Goal: Task Accomplishment & Management: Manage account settings

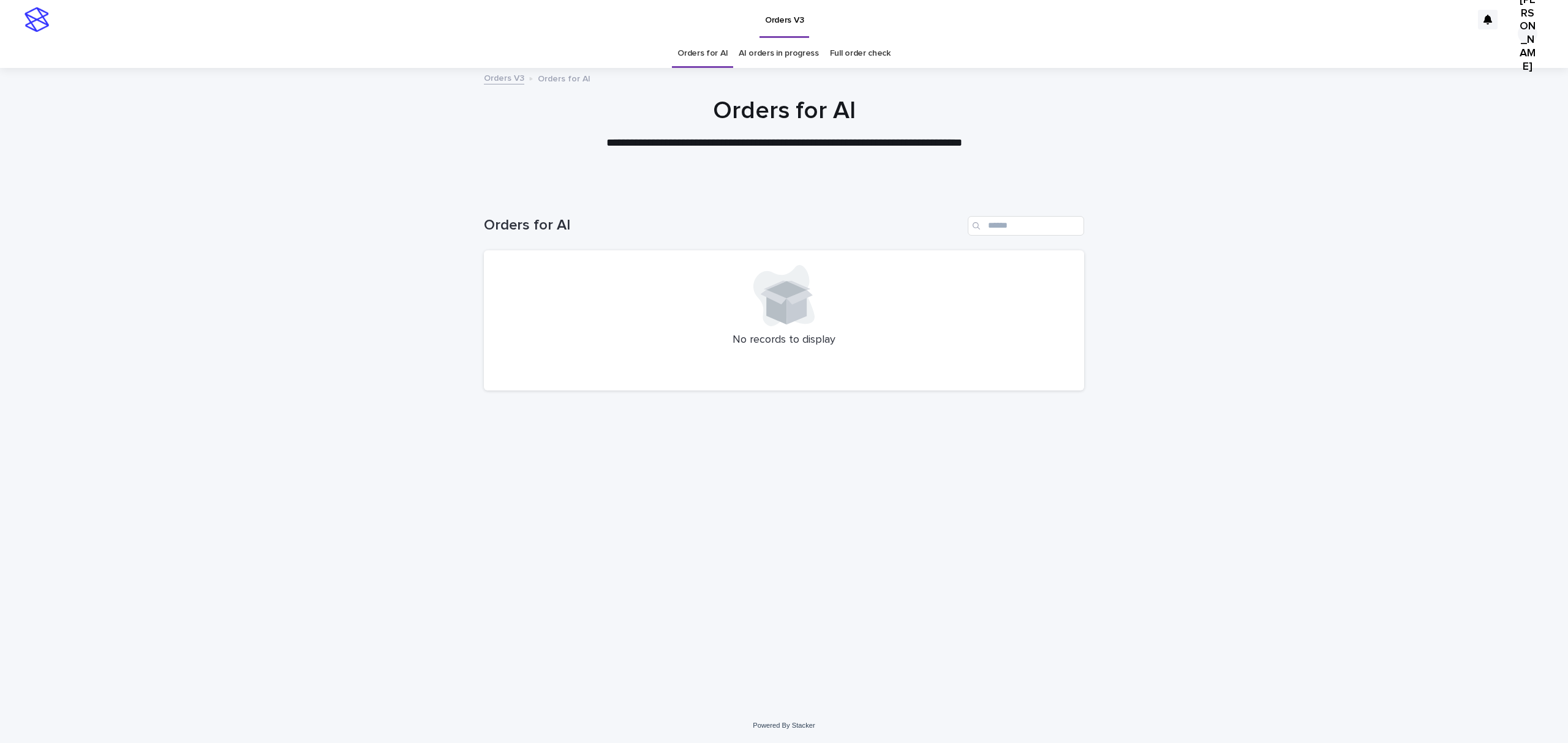
click at [1268, 419] on div "Loading... Saving… Loading... Saving… Orders for AI No records to display" at bounding box center [784, 450] width 1568 height 516
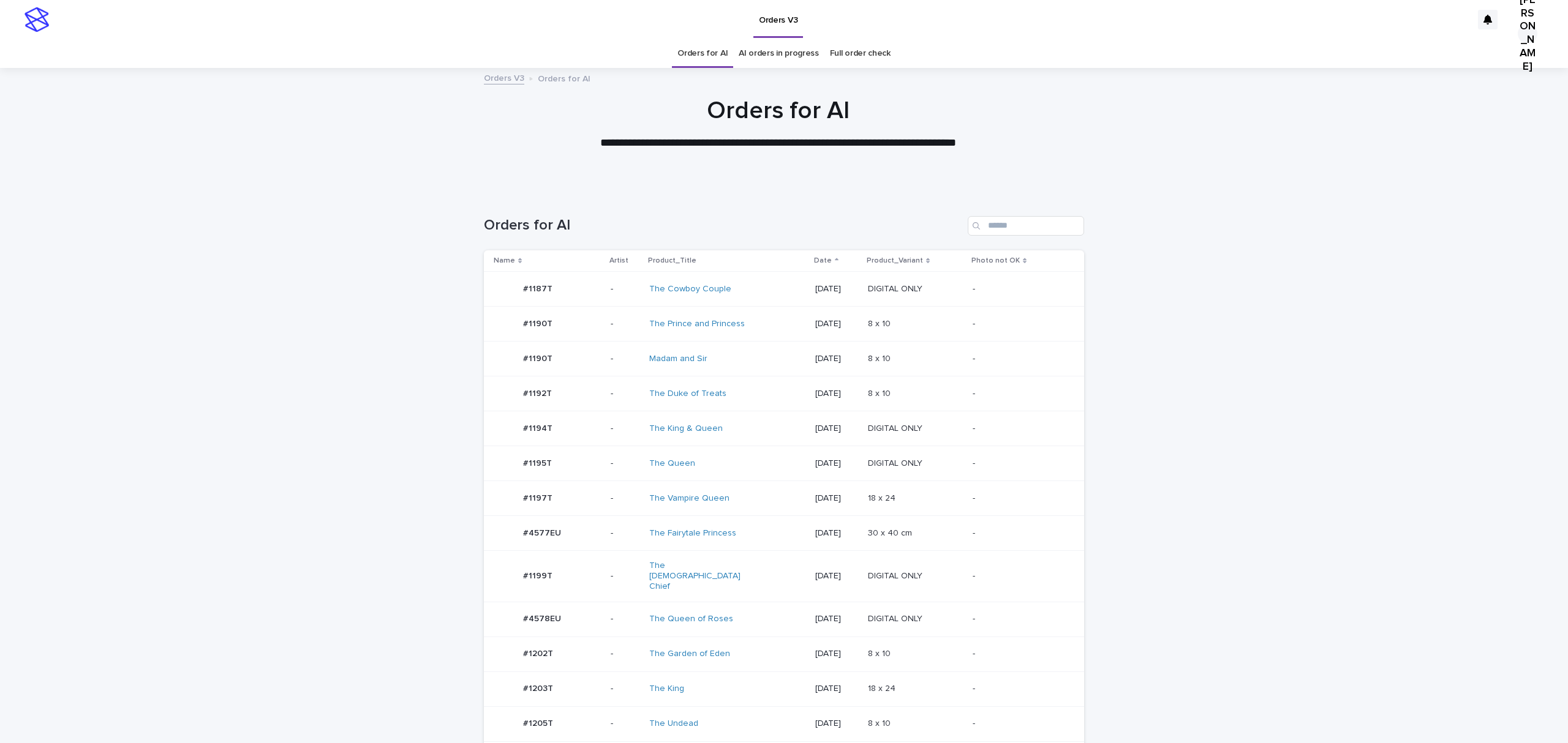
click at [517, 588] on div "#1199T #1199T" at bounding box center [547, 576] width 107 height 24
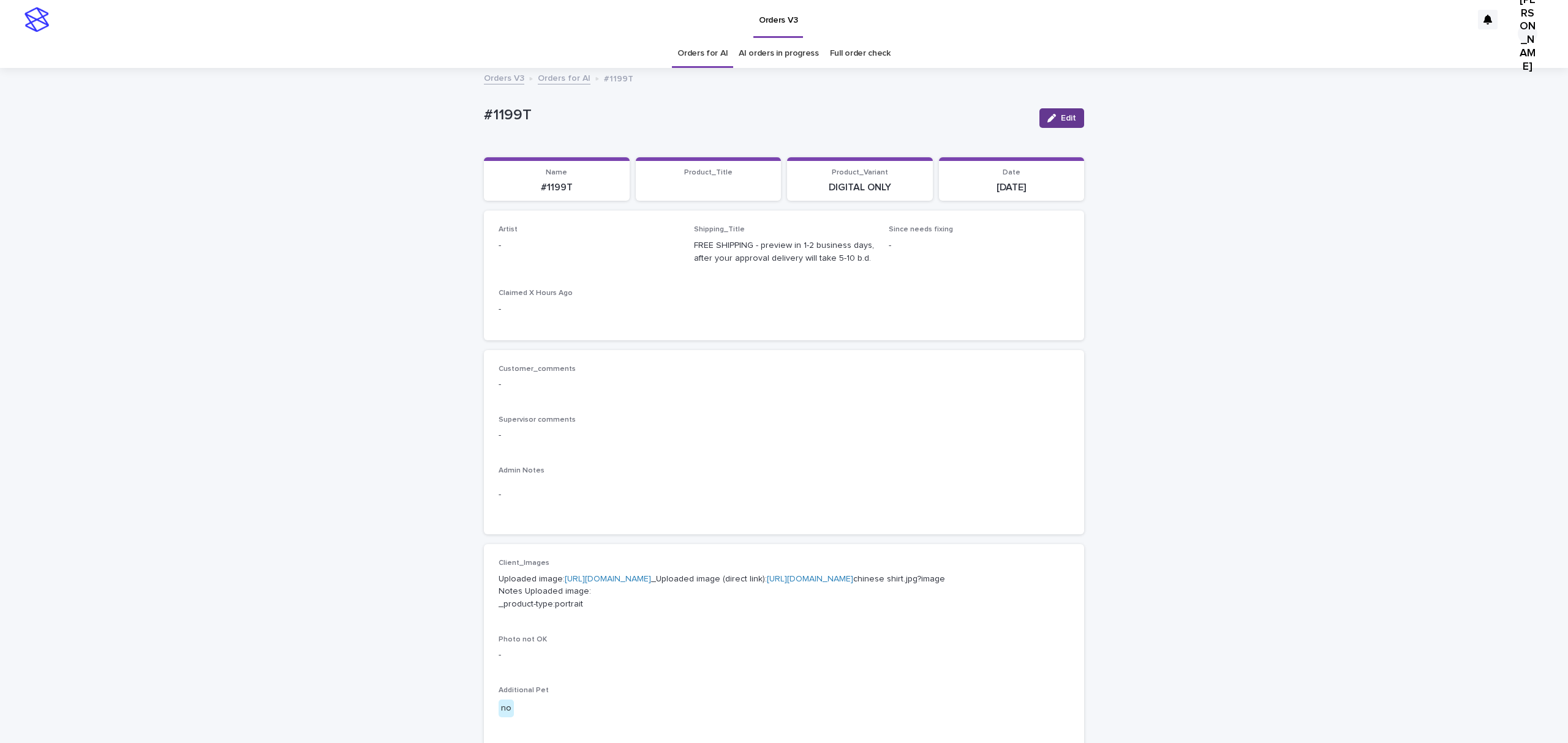
drag, startPoint x: 1056, startPoint y: 115, endPoint x: 1056, endPoint y: 123, distance: 8.0
click at [1056, 116] on div "Edit" at bounding box center [1059, 118] width 50 height 49
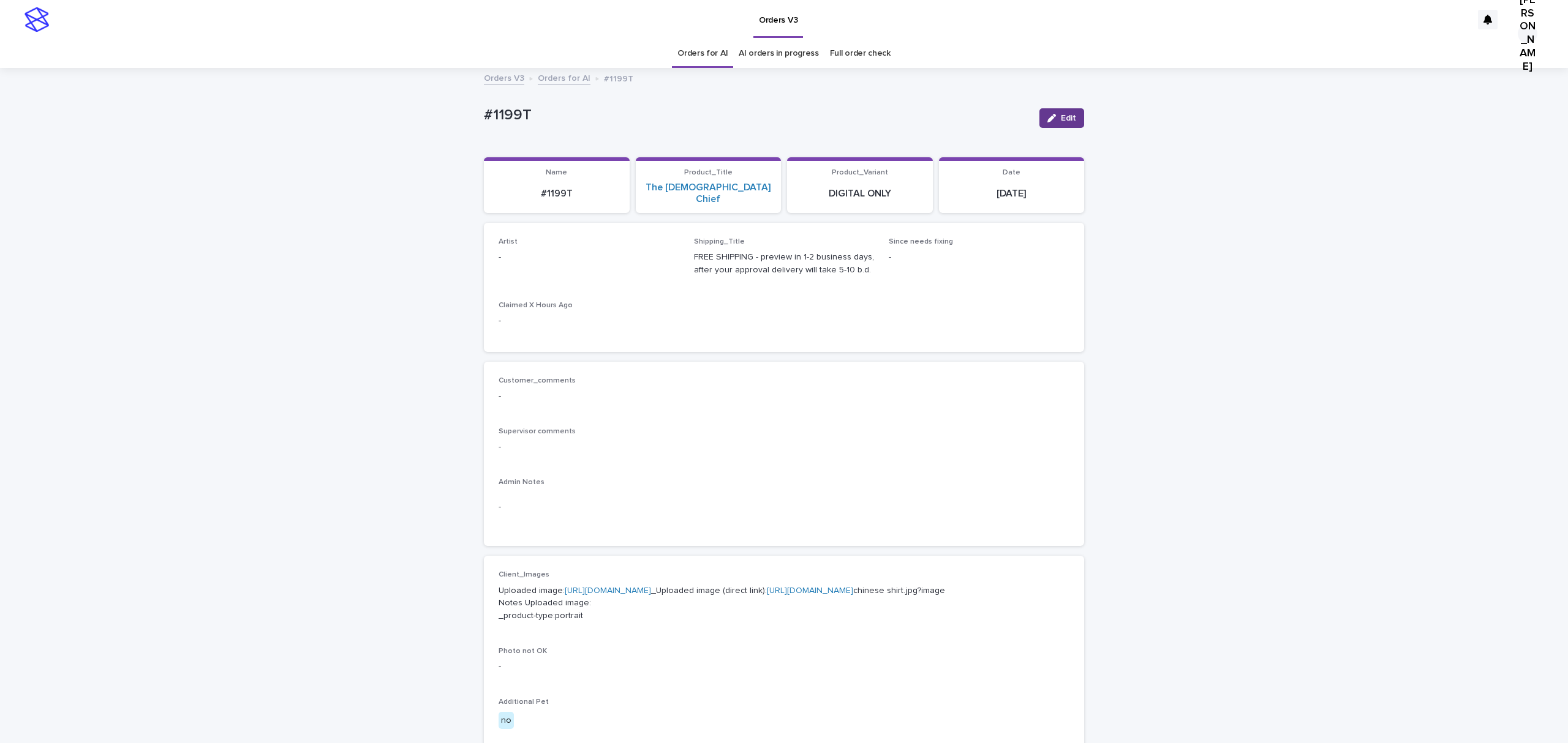
click at [1060, 123] on span "Edit" at bounding box center [1068, 118] width 15 height 8
click at [554, 274] on div "Select..." at bounding box center [569, 263] width 139 height 20
paste input "**********"
type input "**********"
drag, startPoint x: 1053, startPoint y: 120, endPoint x: 678, endPoint y: 8, distance: 391.4
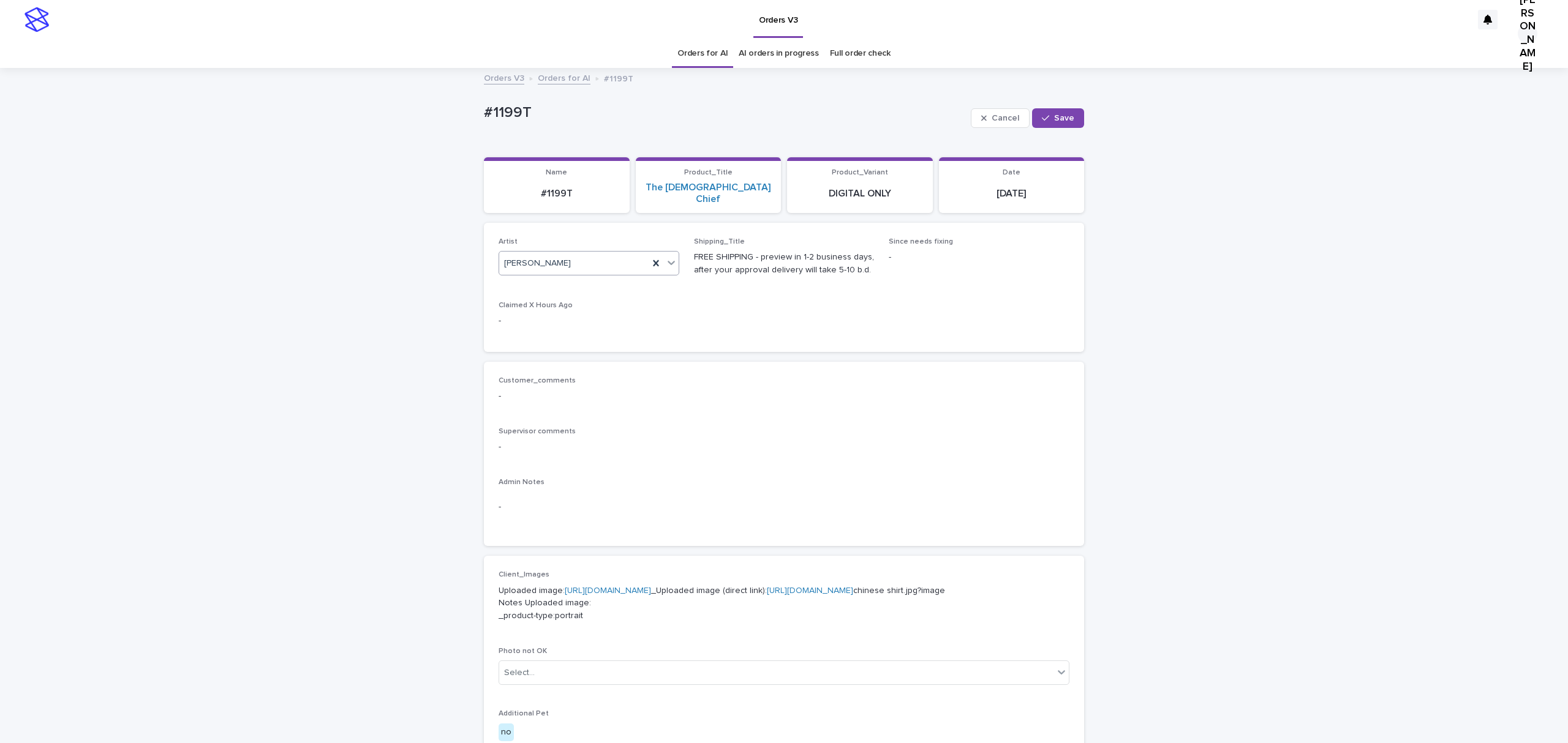
click at [1052, 118] on button "Save" at bounding box center [1058, 118] width 52 height 20
drag, startPoint x: 569, startPoint y: 104, endPoint x: 402, endPoint y: 116, distance: 167.4
click at [402, 116] on div "Loading... Saving… Loading... Saving… #1199T Edit #1199T Edit Sorry, there was …" at bounding box center [784, 639] width 1568 height 1140
copy p "#1199T"
drag, startPoint x: 1049, startPoint y: 123, endPoint x: 863, endPoint y: 170, distance: 191.8
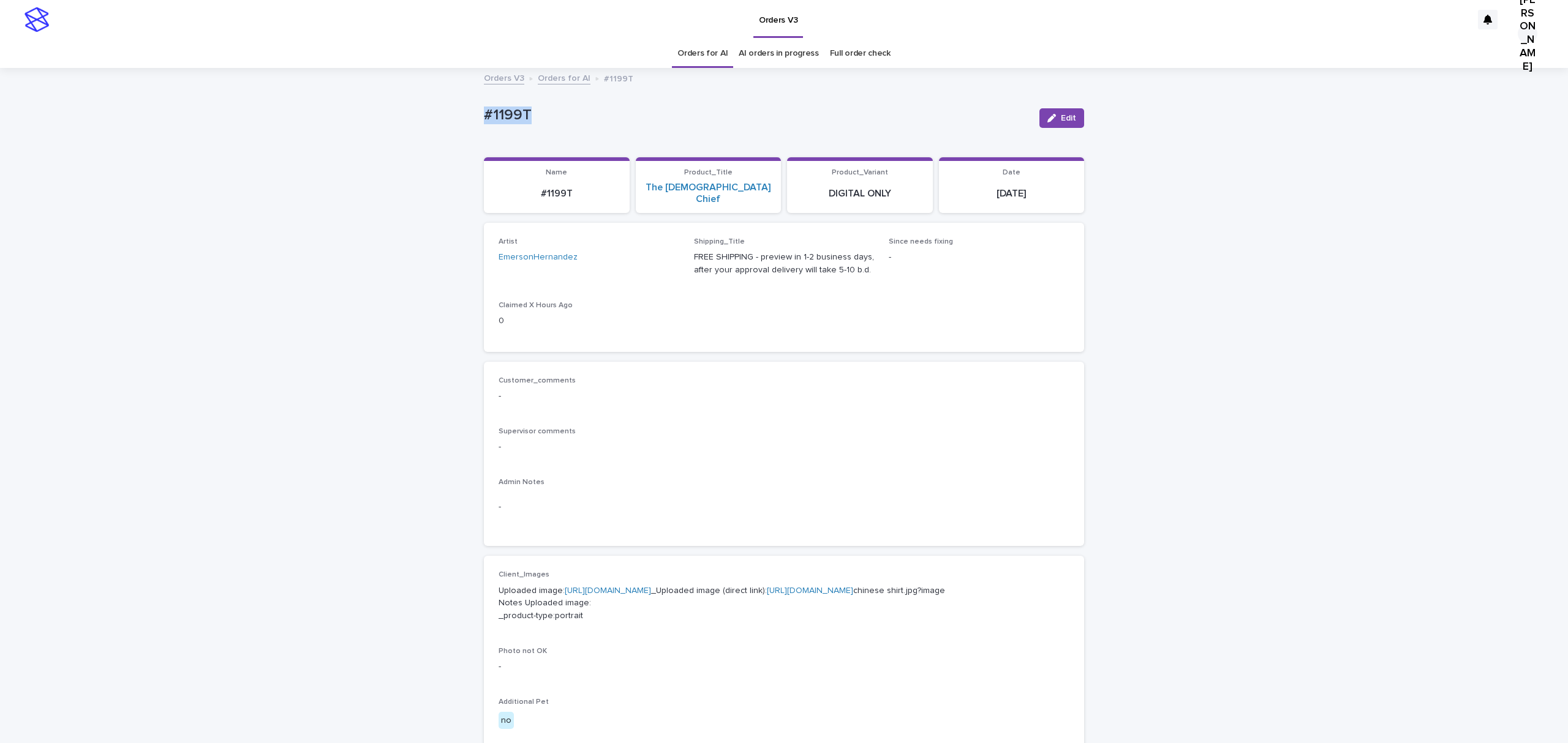
click at [1049, 123] on div "button" at bounding box center [1053, 118] width 13 height 8
click at [586, 269] on input "text" at bounding box center [585, 263] width 1 height 10
type input "**********"
click at [1057, 123] on span "Save" at bounding box center [1064, 118] width 20 height 8
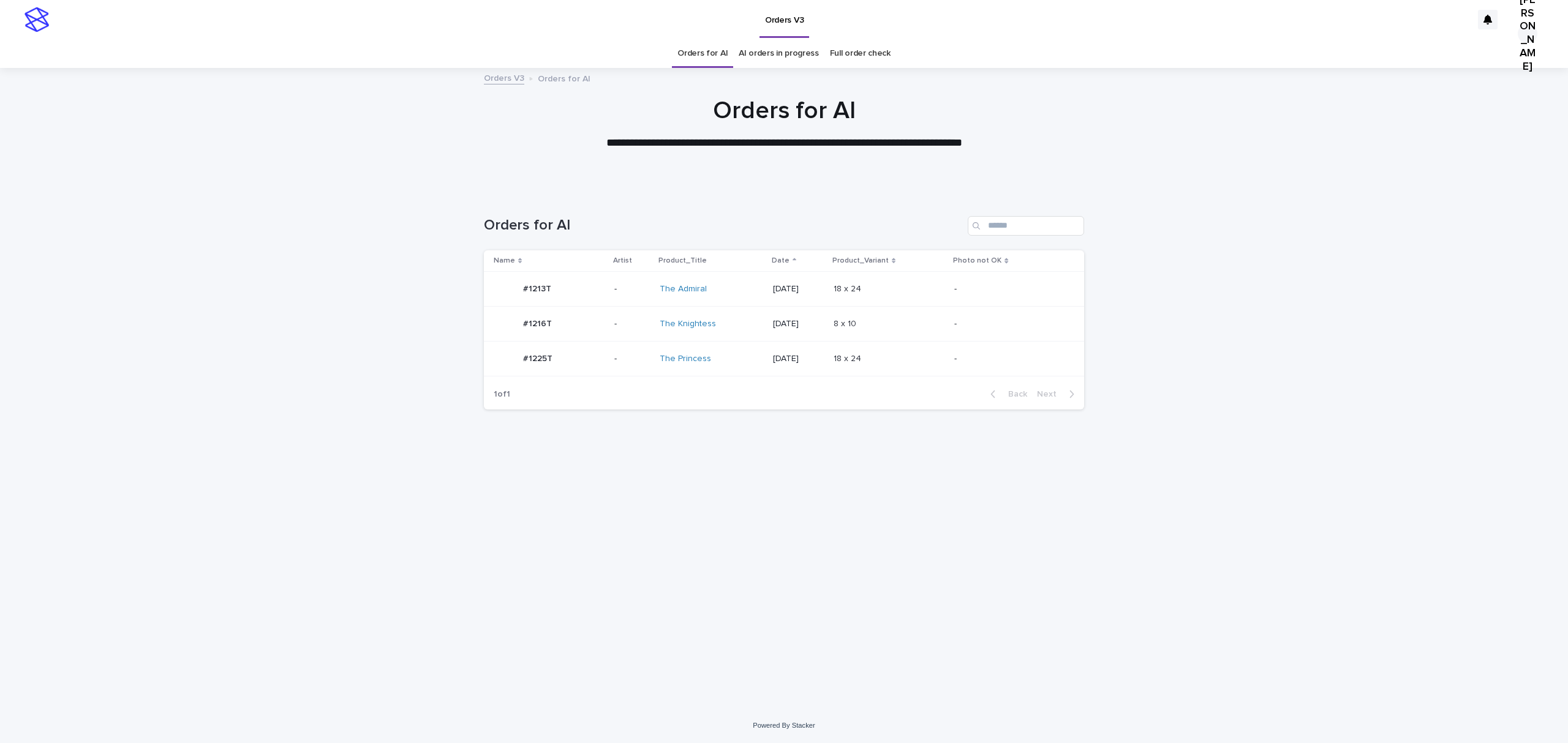
click at [528, 330] on p "#1216T" at bounding box center [538, 323] width 31 height 13
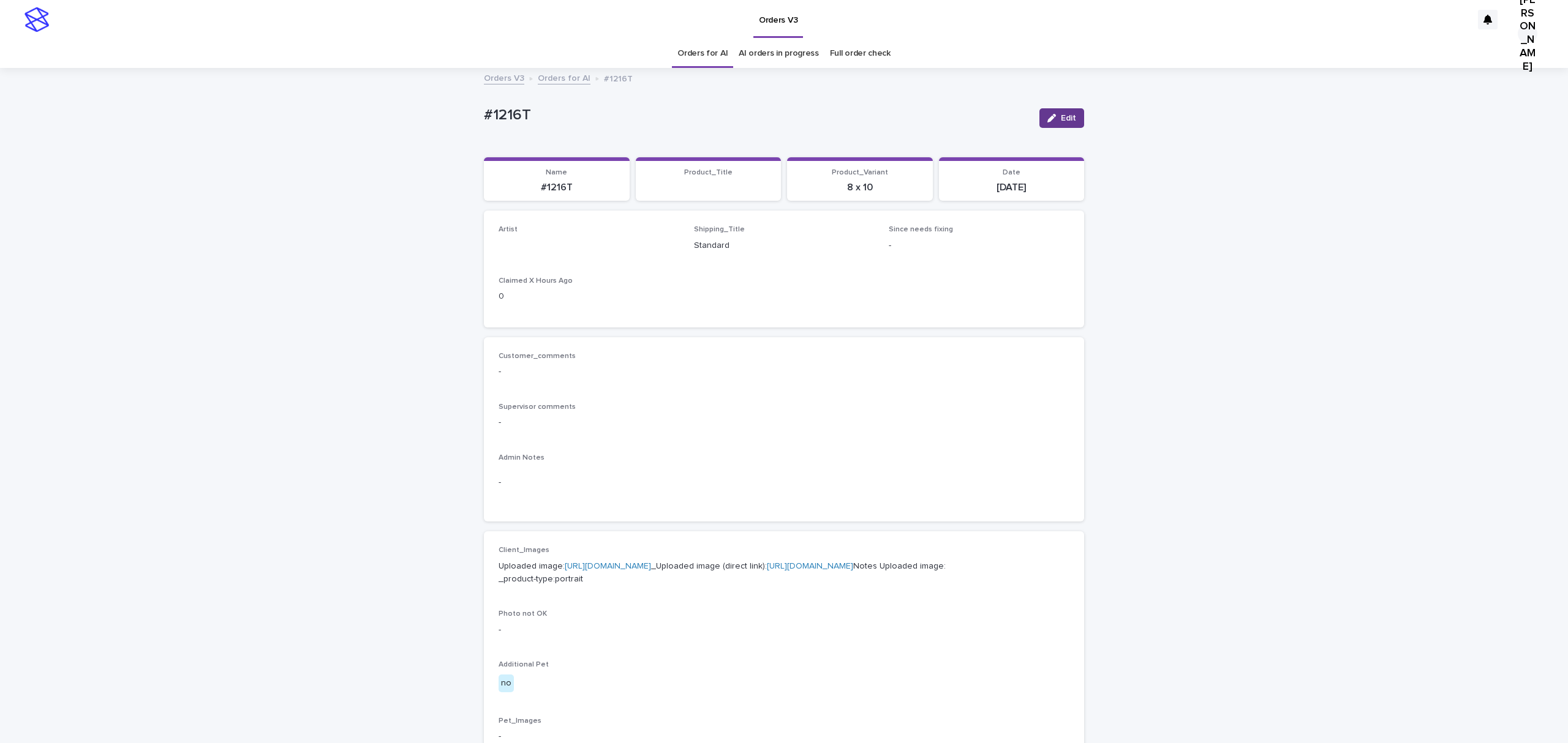
click at [1044, 121] on button "Edit" at bounding box center [1062, 118] width 45 height 20
click at [554, 261] on div "Select..." at bounding box center [569, 251] width 139 height 20
paste input "**********"
type input "**********"
drag, startPoint x: 551, startPoint y: 282, endPoint x: 544, endPoint y: 296, distance: 15.7
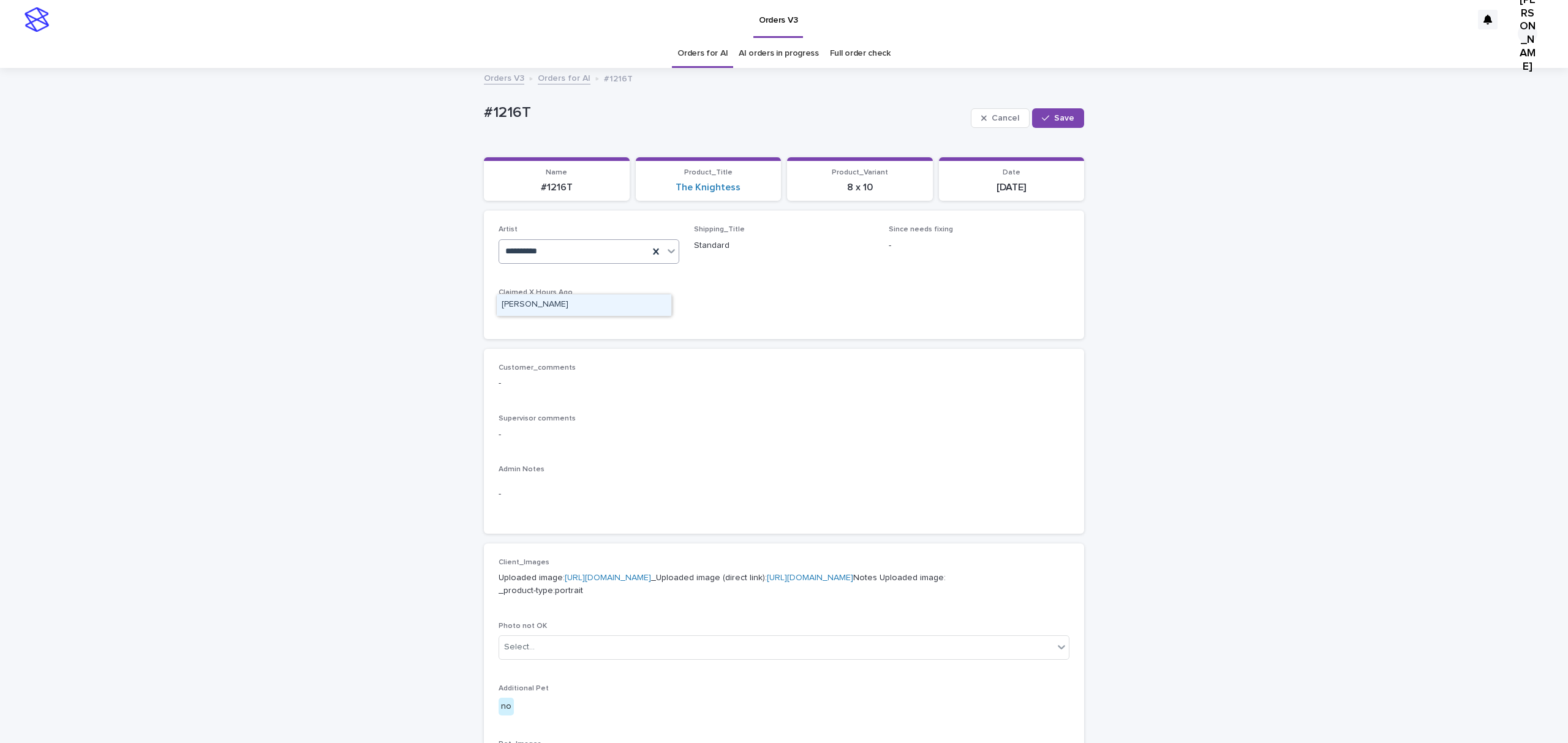
click at [571, 307] on div "[PERSON_NAME]" at bounding box center [584, 305] width 174 height 22
click at [1075, 123] on button "Save" at bounding box center [1058, 118] width 52 height 20
drag, startPoint x: 586, startPoint y: 120, endPoint x: 417, endPoint y: 120, distance: 169.0
click at [417, 120] on div "Loading... Saving… Loading... Saving… #1216T Edit #1216T Edit Sorry, there was …" at bounding box center [784, 620] width 1568 height 1103
copy p "#1216T"
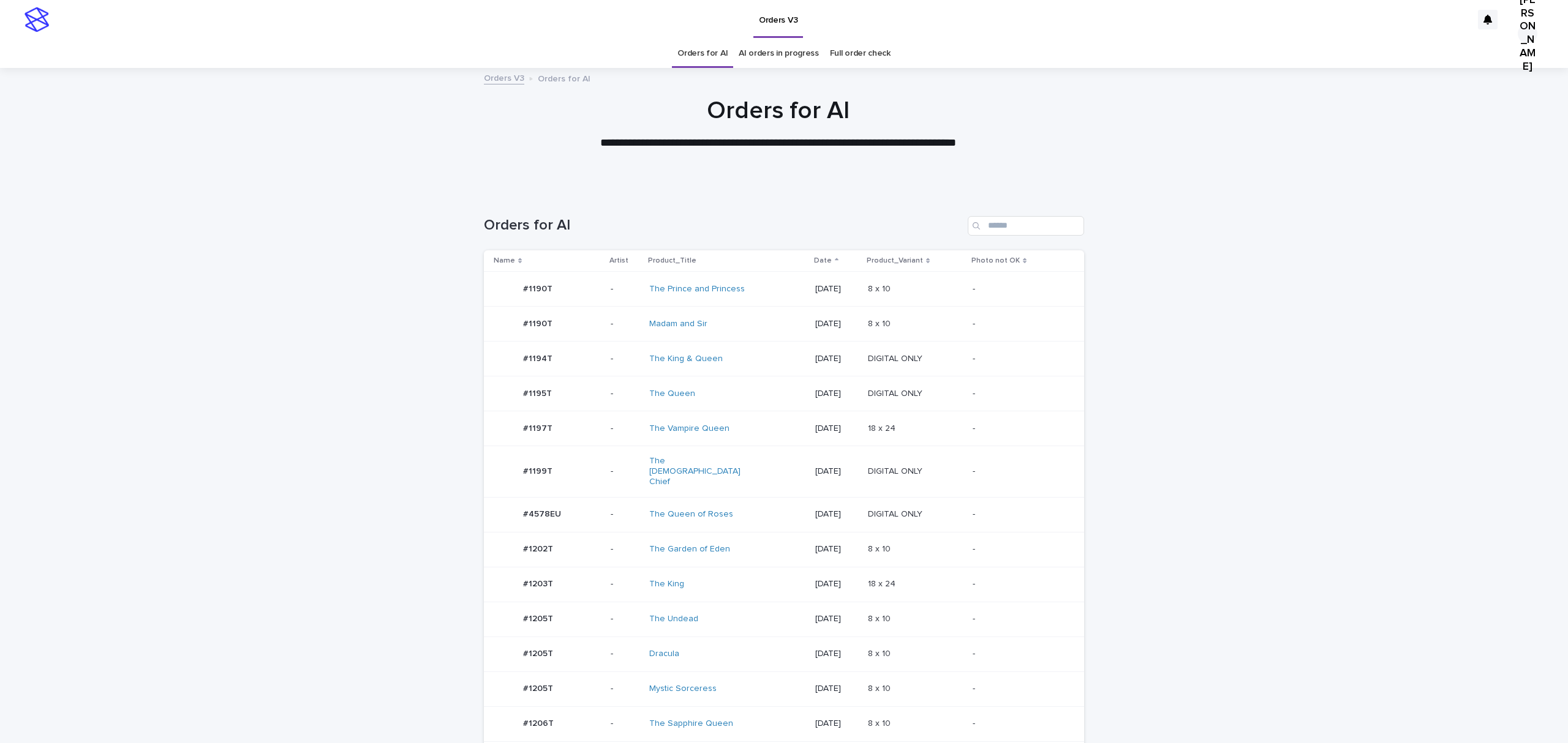
drag, startPoint x: 570, startPoint y: 590, endPoint x: 560, endPoint y: 634, distance: 45.1
click at [560, 567] on td "#1202T #1202T" at bounding box center [545, 549] width 122 height 35
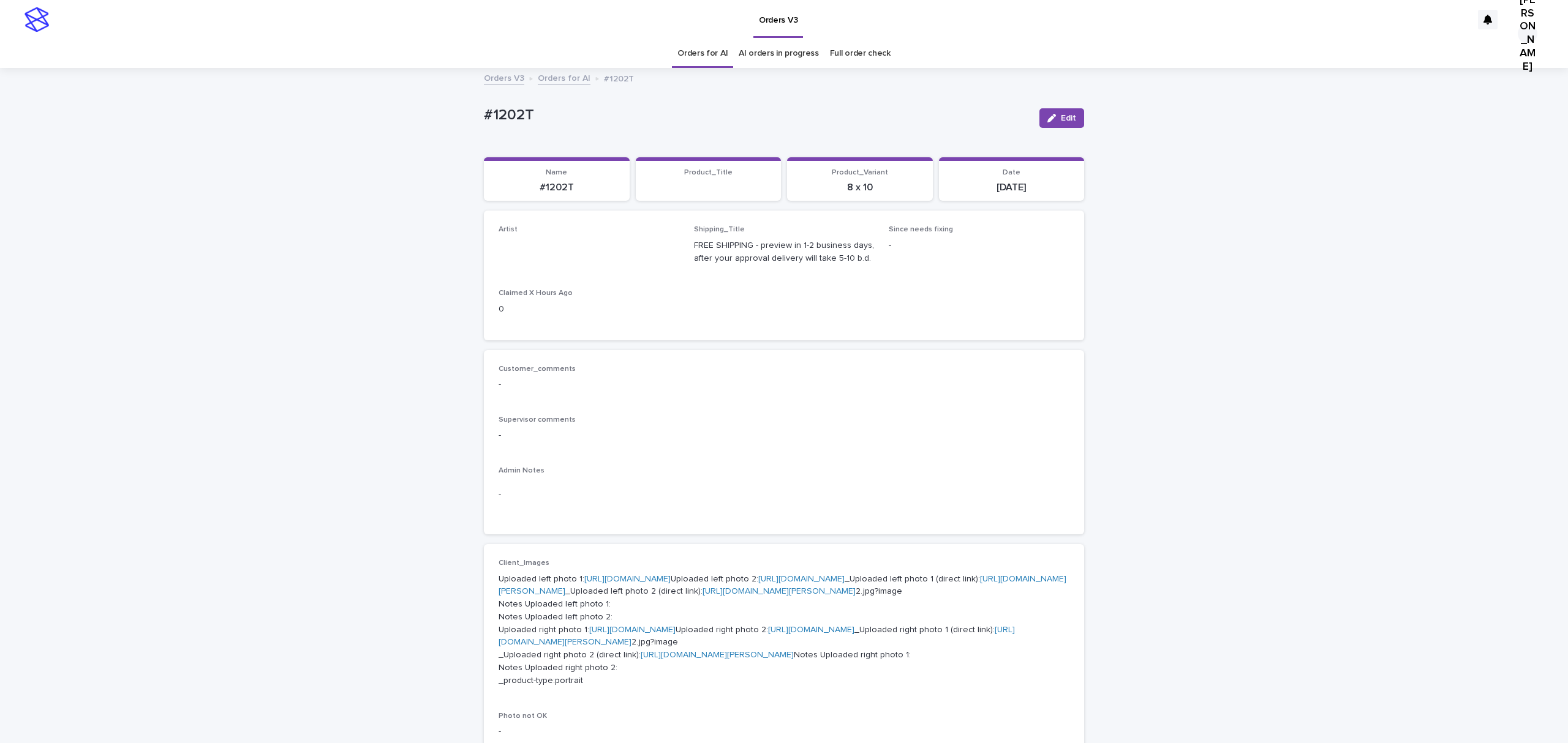
click at [1070, 125] on button "Edit" at bounding box center [1062, 118] width 45 height 20
click at [594, 261] on div "Select..." at bounding box center [569, 251] width 139 height 20
paste input "**********"
type input "**********"
click at [551, 301] on div "[PERSON_NAME]" at bounding box center [584, 305] width 174 height 22
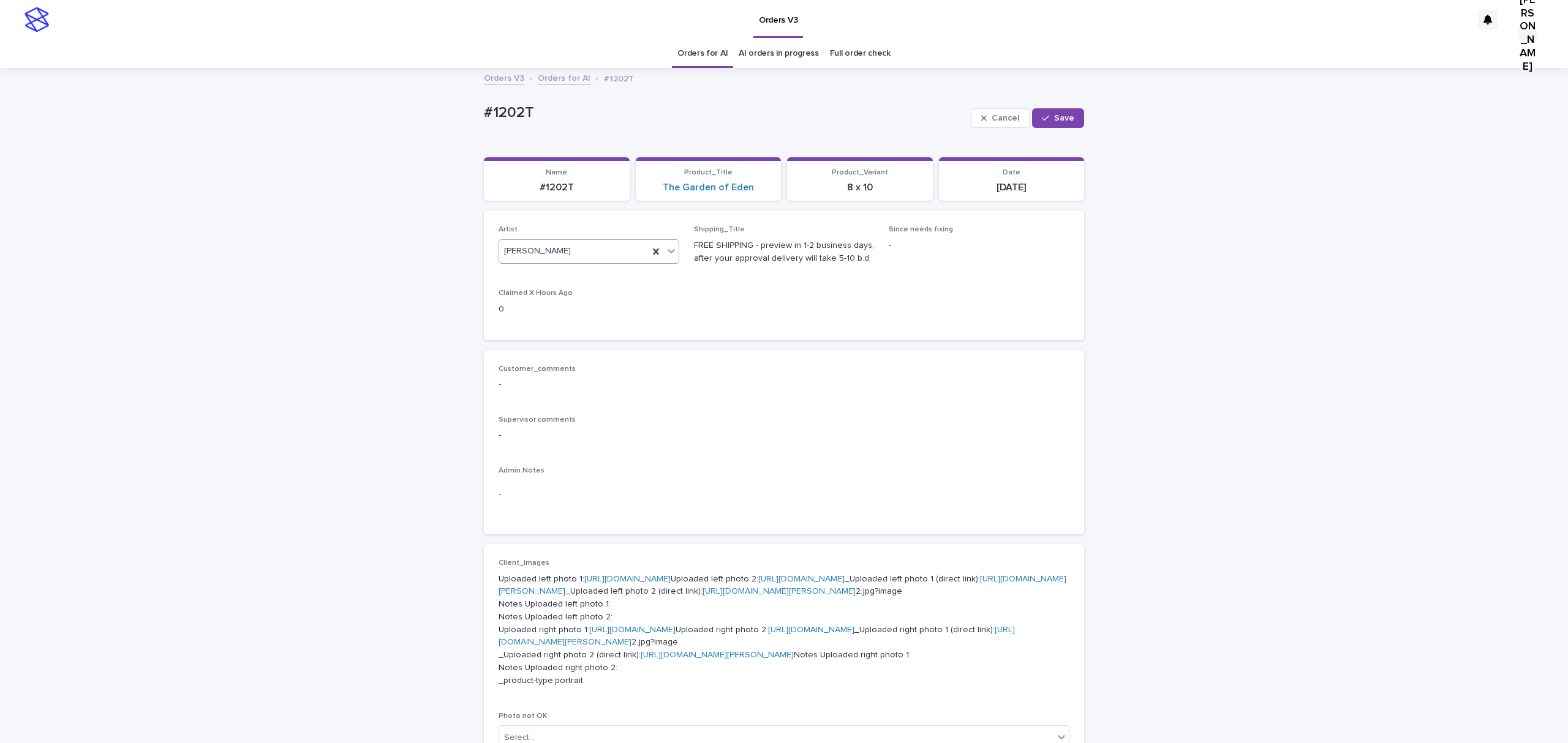
drag, startPoint x: 1044, startPoint y: 123, endPoint x: 956, endPoint y: 64, distance: 105.9
click at [1035, 112] on div "Cancel Save" at bounding box center [1027, 118] width 113 height 49
drag, startPoint x: 1060, startPoint y: 125, endPoint x: 1049, endPoint y: 121, distance: 11.7
click at [1060, 123] on span "Save" at bounding box center [1064, 118] width 20 height 8
drag, startPoint x: 571, startPoint y: 123, endPoint x: 399, endPoint y: 123, distance: 172.0
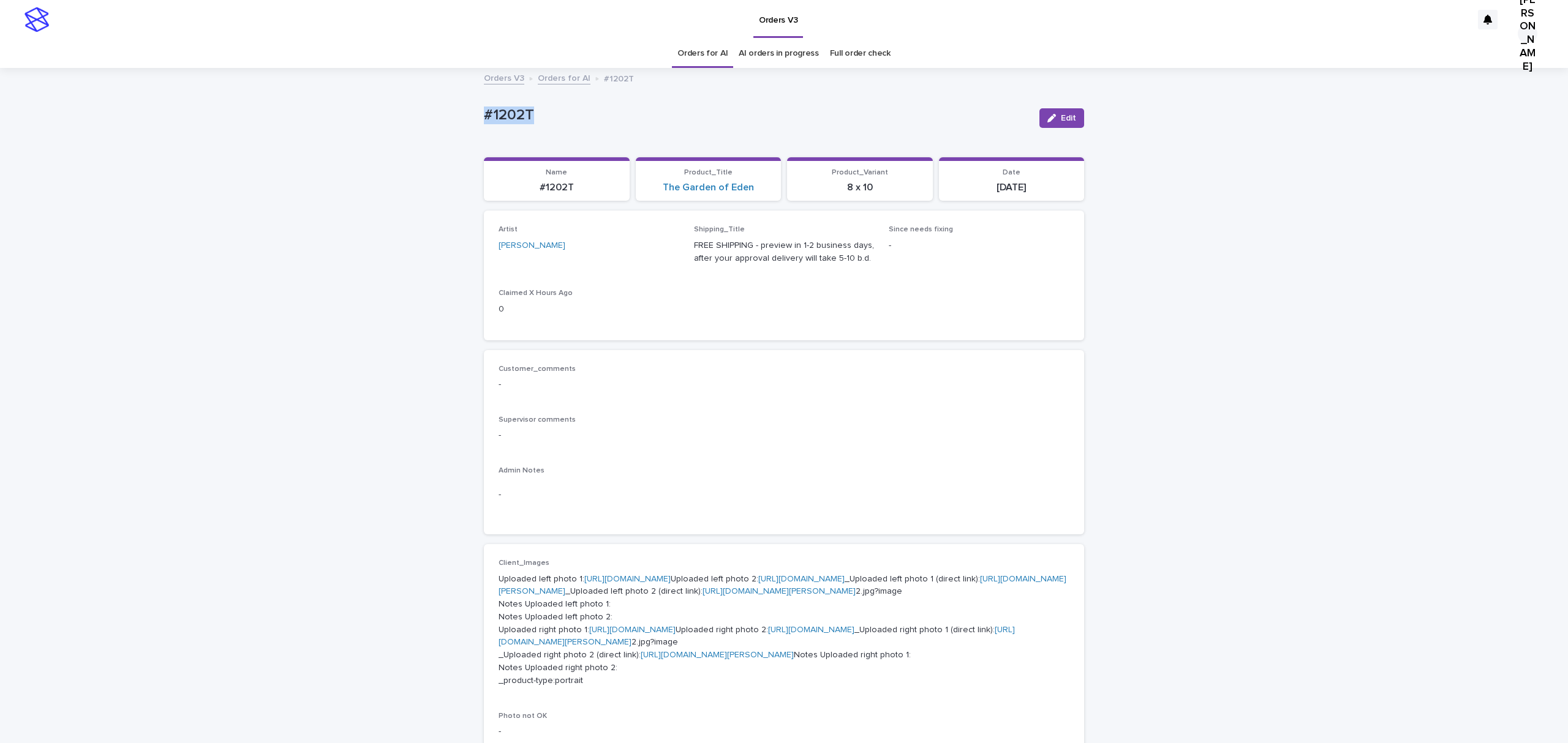
click at [399, 123] on div "Loading... Saving… Loading... Saving… #1202T Edit #1202T Edit Sorry, there was …" at bounding box center [784, 671] width 1568 height 1204
copy p "#1202T"
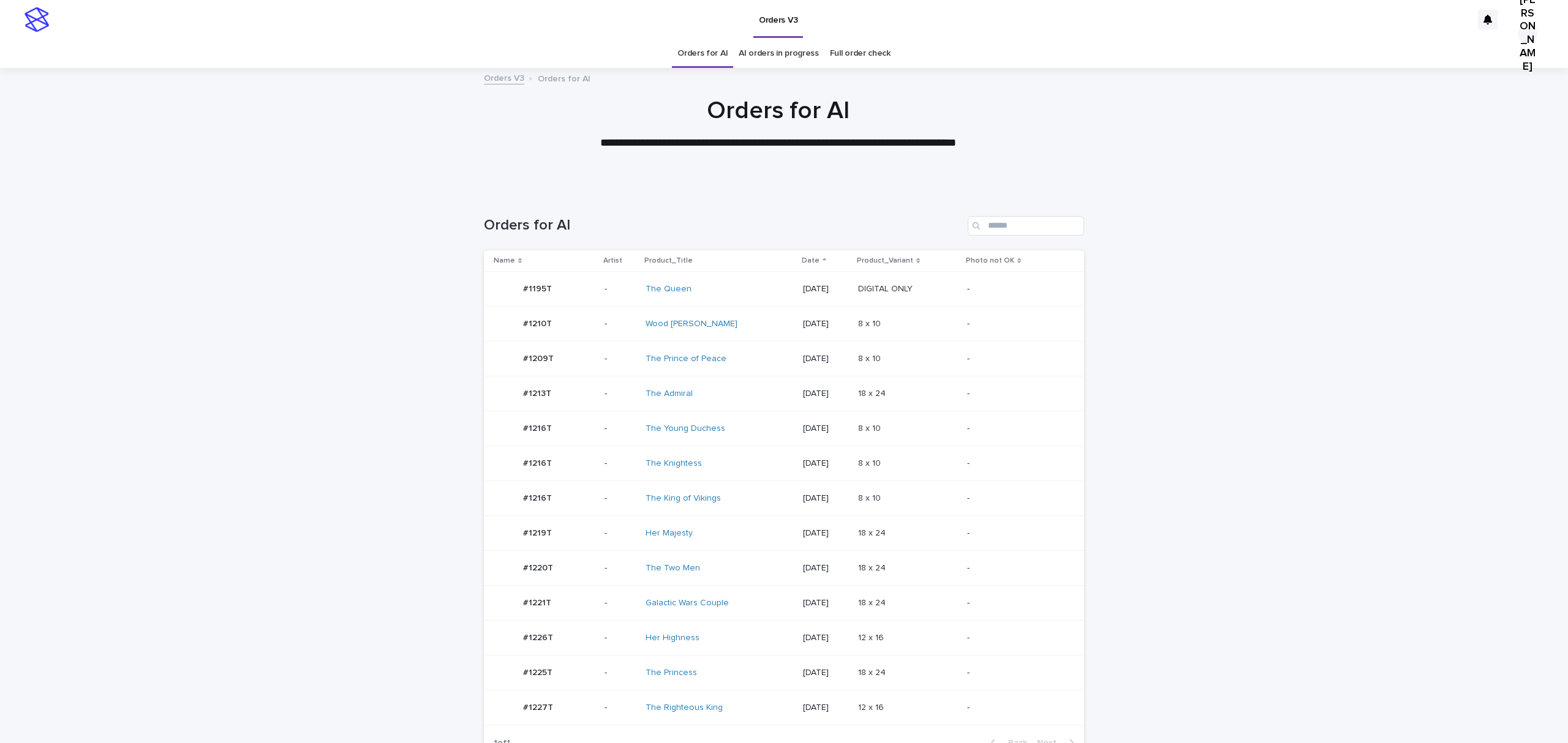
click at [542, 579] on div "#1220T #1220T" at bounding box center [538, 568] width 30 height 20
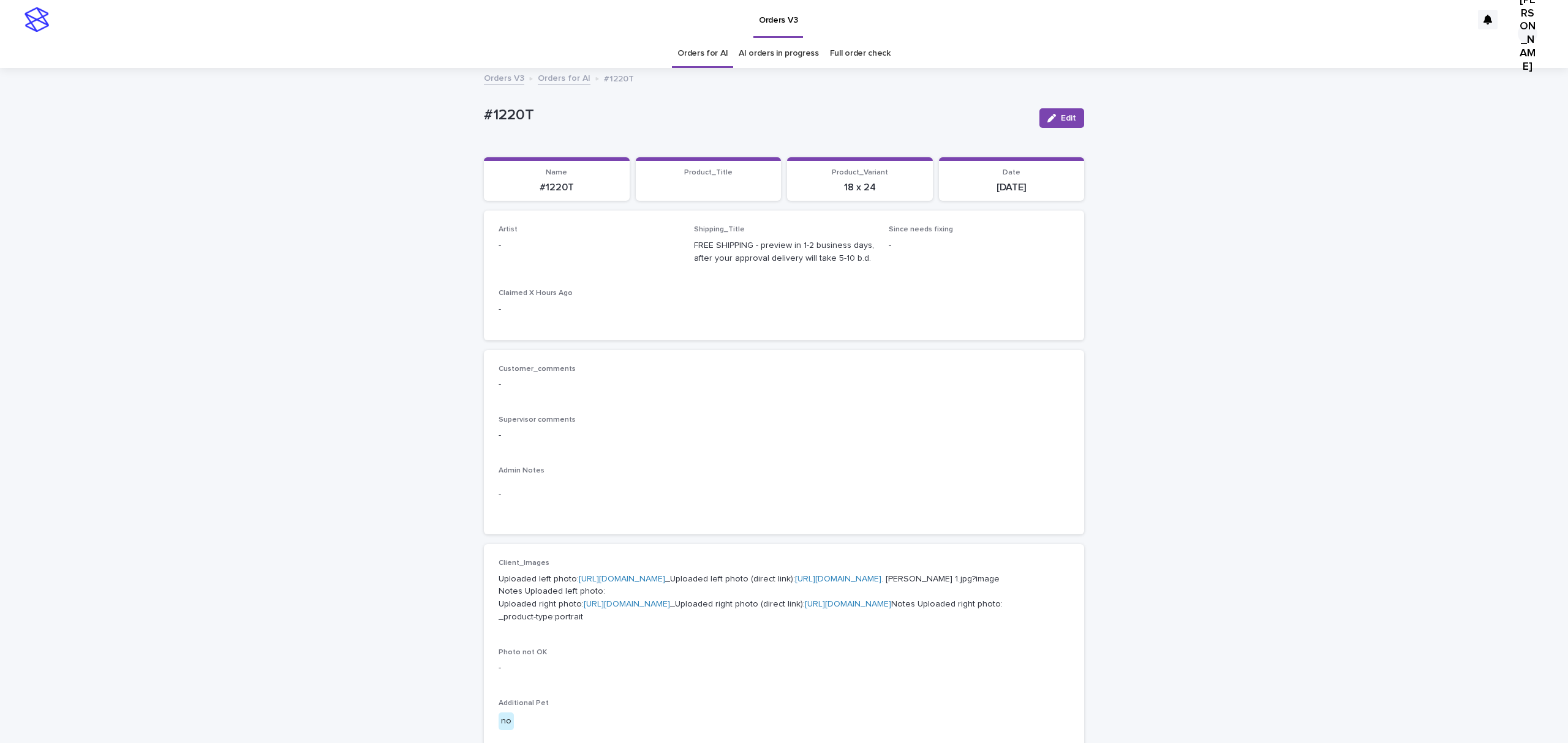
drag, startPoint x: 1054, startPoint y: 128, endPoint x: 617, endPoint y: 305, distance: 471.5
click at [1051, 126] on button "Edit" at bounding box center [1062, 118] width 45 height 20
click at [559, 261] on div "Select..." at bounding box center [569, 251] width 139 height 20
paste input "**********"
type input "**********"
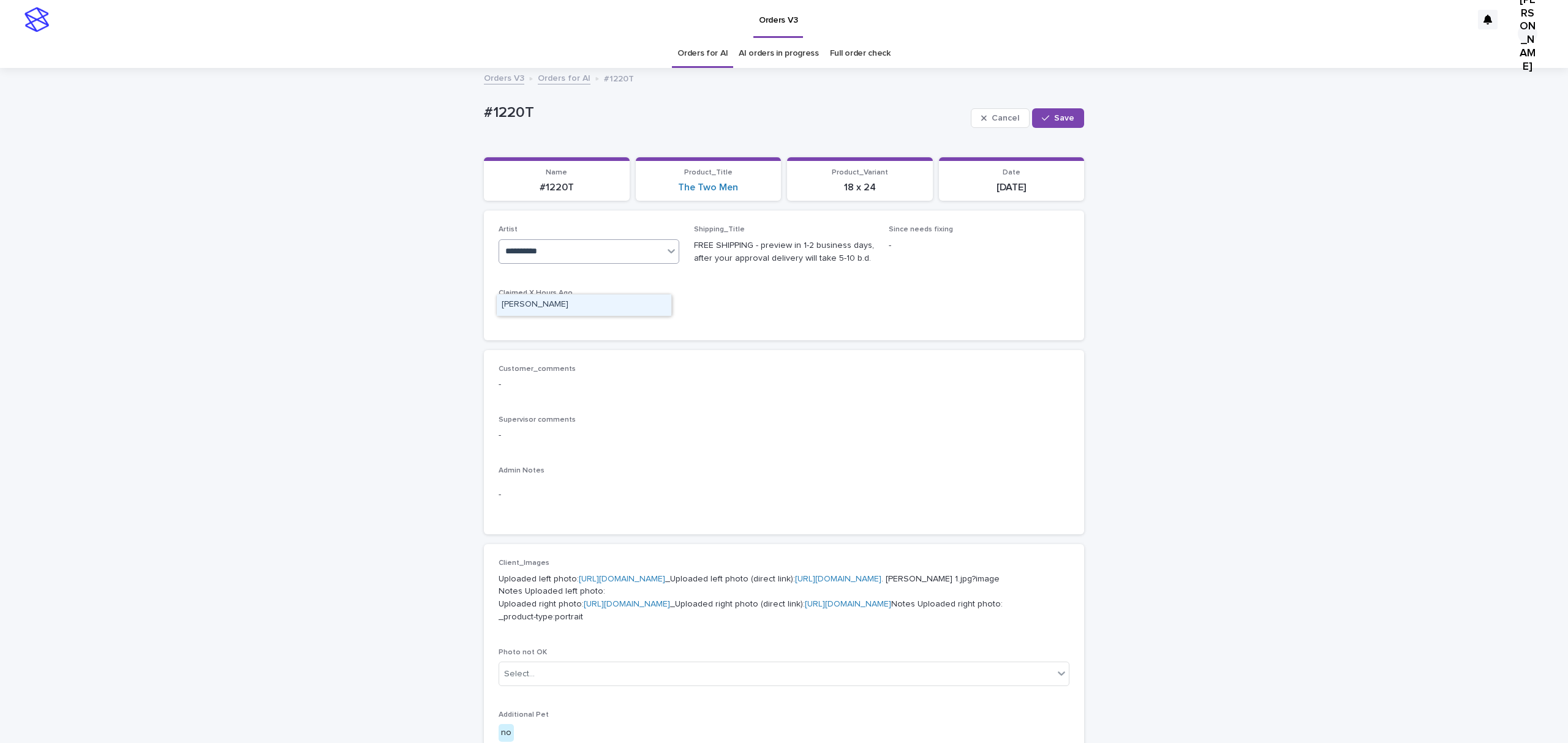
click at [551, 300] on div "[PERSON_NAME]" at bounding box center [584, 305] width 174 height 22
click at [1054, 121] on span "Save" at bounding box center [1064, 118] width 20 height 8
drag, startPoint x: 561, startPoint y: 125, endPoint x: 361, endPoint y: 125, distance: 200.0
click at [361, 125] on div "Loading... Saving… Loading... Saving… #1220T Edit #1220T Edit Sorry, there was …" at bounding box center [784, 639] width 1568 height 1140
copy p "#1220T"
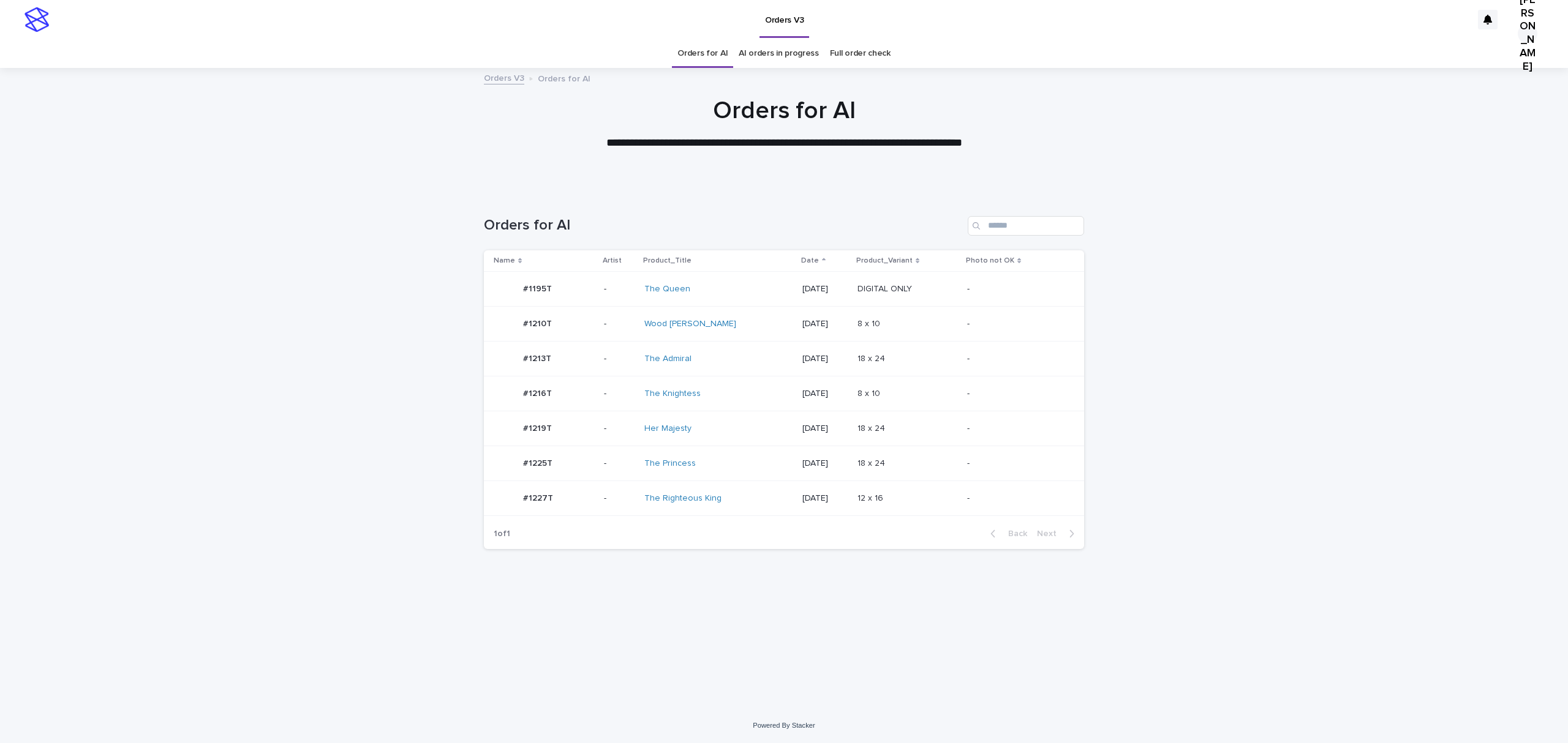
click at [531, 504] on p "#1227T" at bounding box center [539, 497] width 33 height 13
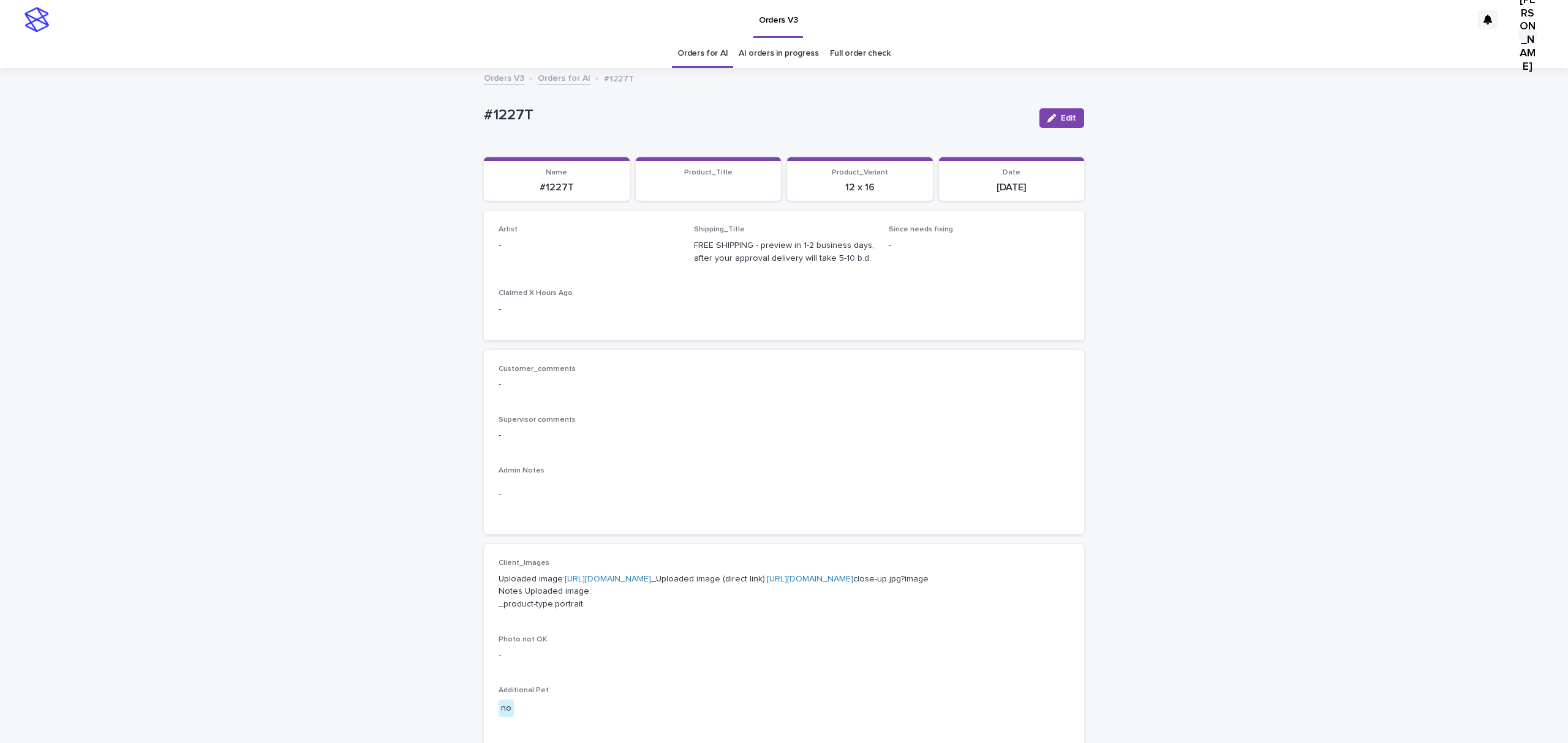
drag, startPoint x: 1064, startPoint y: 123, endPoint x: 529, endPoint y: 335, distance: 575.5
click at [1060, 123] on span "Edit" at bounding box center [1068, 118] width 15 height 8
click at [557, 261] on div "Select..." at bounding box center [569, 251] width 139 height 20
paste input "**********"
type input "**********"
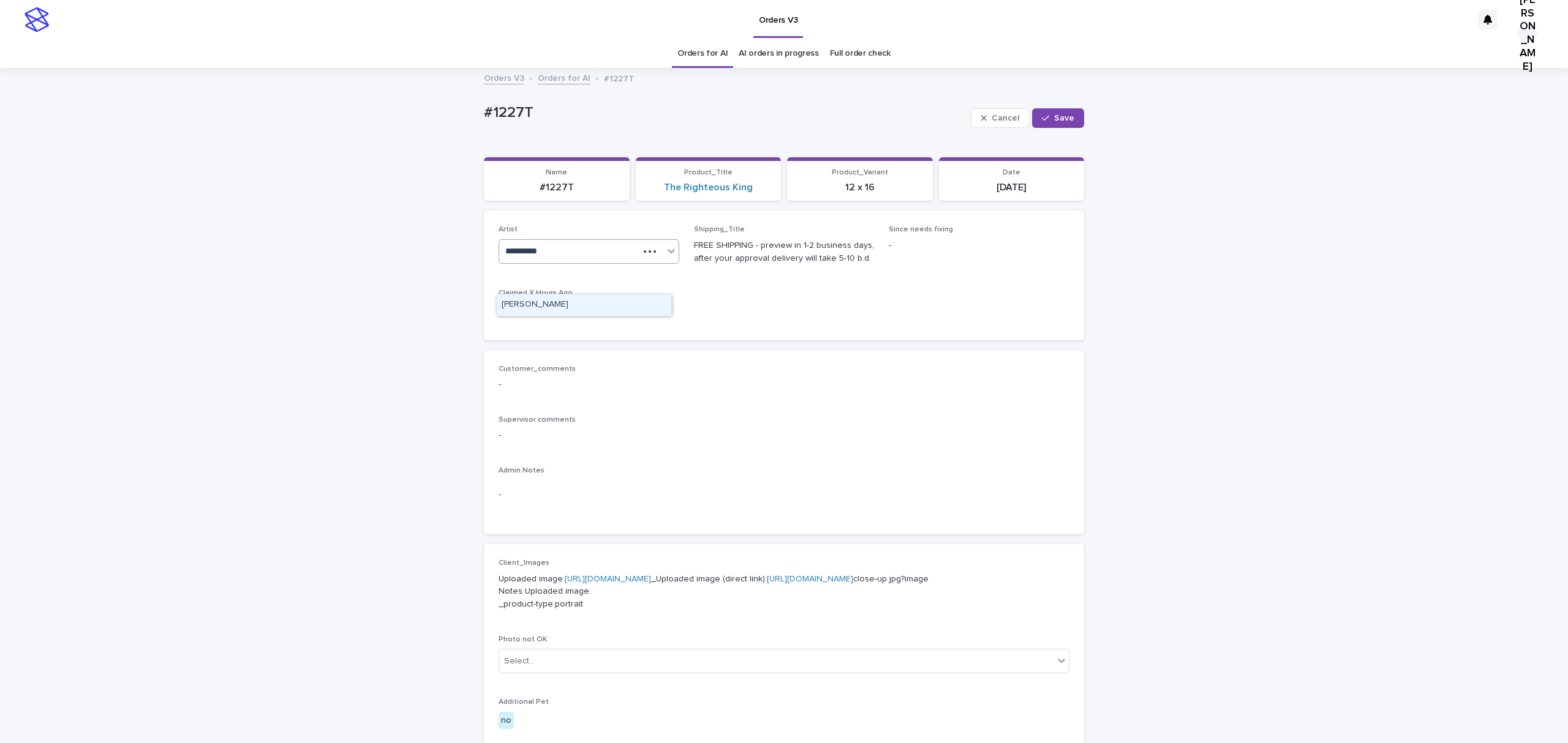
click at [542, 307] on div "[PERSON_NAME]" at bounding box center [584, 305] width 174 height 22
drag, startPoint x: 1044, startPoint y: 126, endPoint x: 1109, endPoint y: 48, distance: 101.5
click at [1054, 123] on span "Save" at bounding box center [1064, 118] width 20 height 8
drag, startPoint x: 549, startPoint y: 115, endPoint x: 312, endPoint y: 131, distance: 237.5
click at [312, 131] on div "Loading... Saving… Loading... Saving… #1227T Edit #1227T Edit Sorry, there was …" at bounding box center [784, 633] width 1568 height 1128
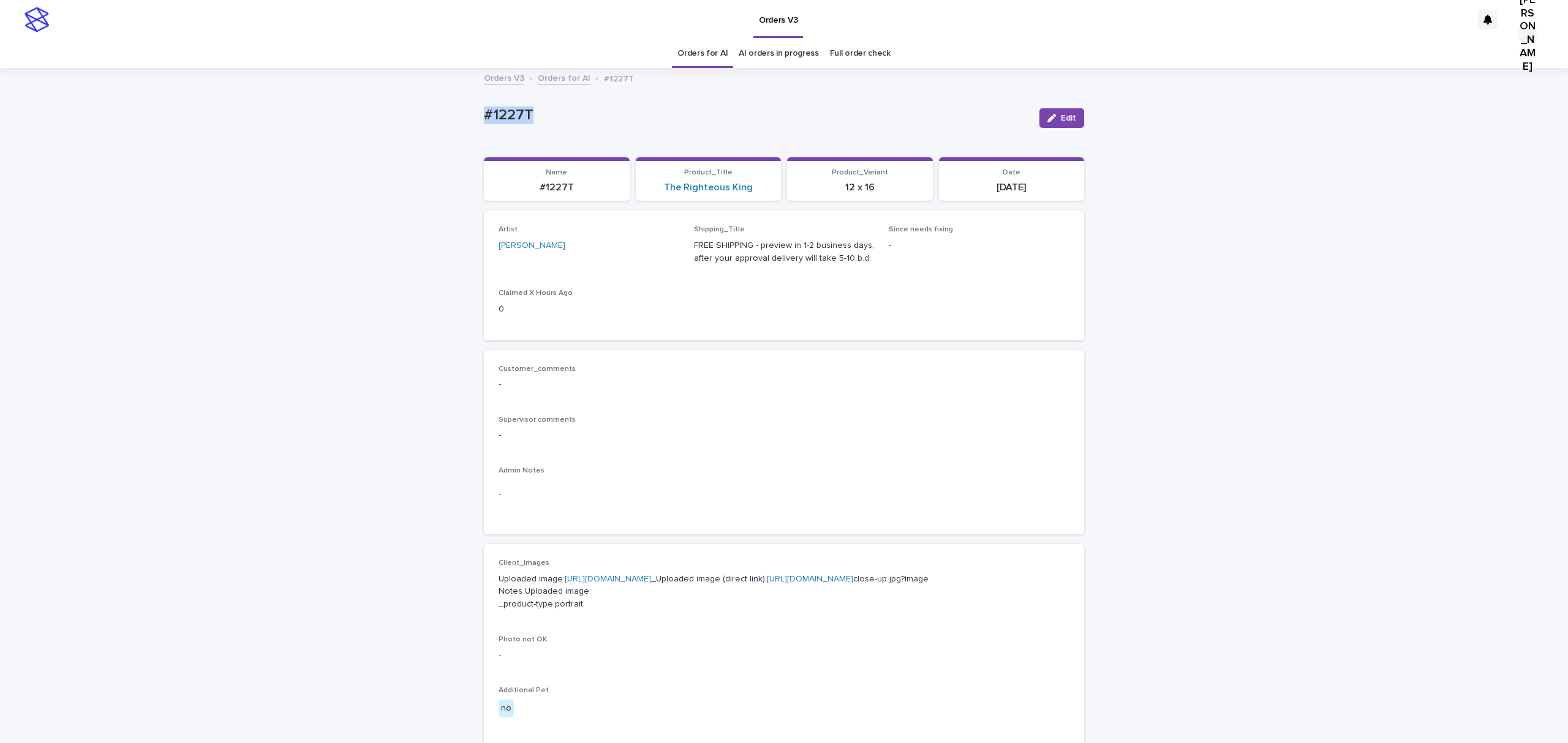
copy p "#1227T"
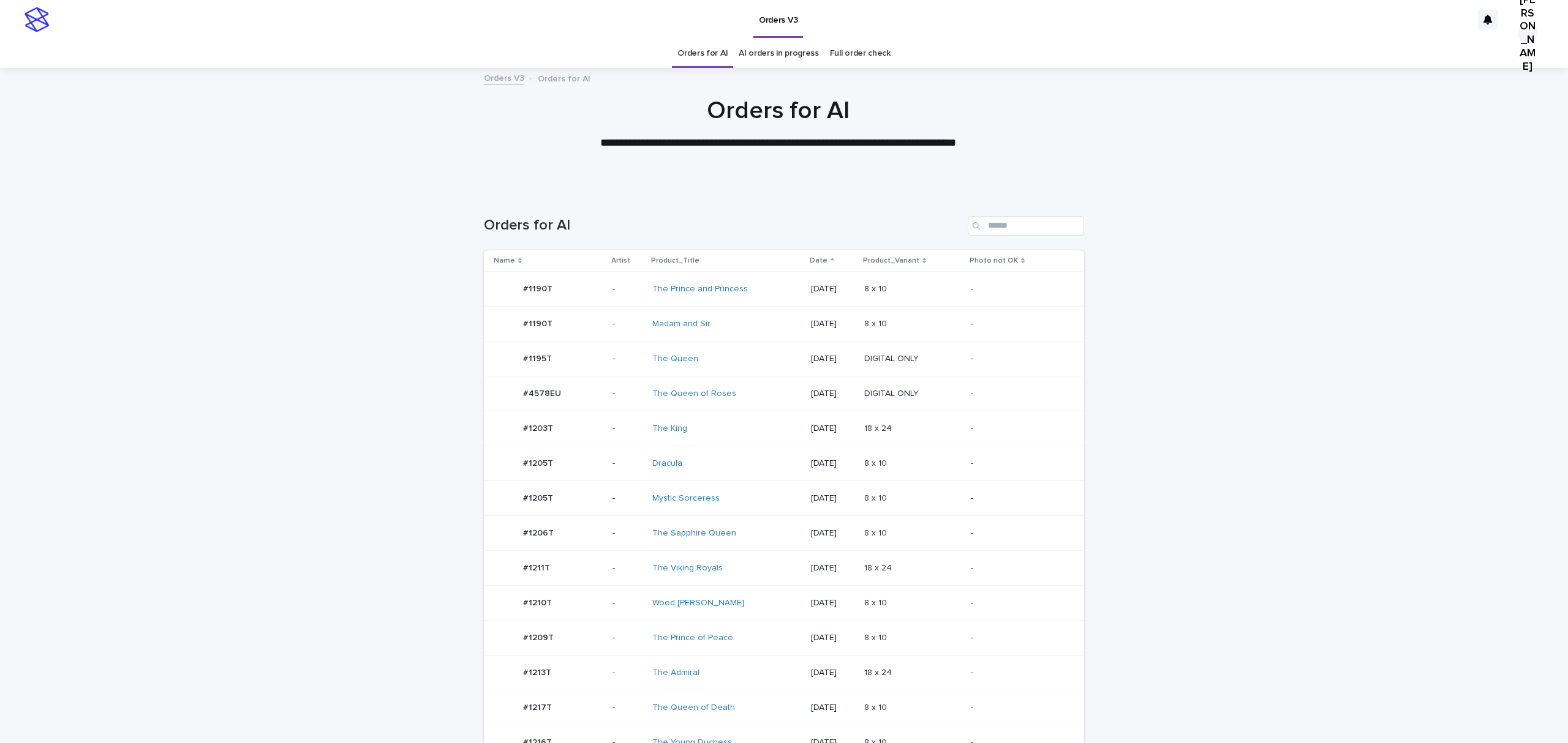
click at [537, 474] on div "#1205T #1205T" at bounding box center [538, 464] width 30 height 20
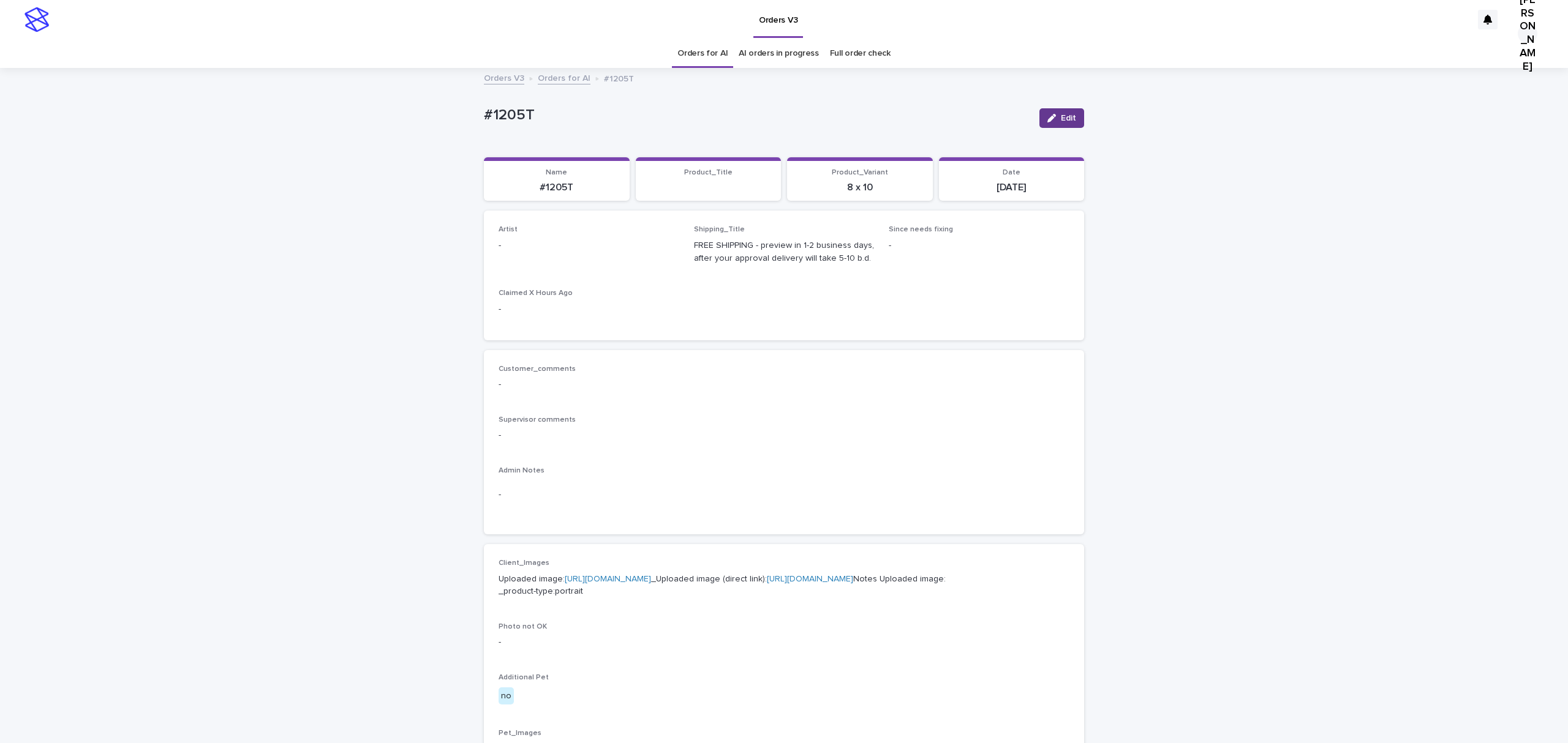
click at [1040, 121] on button "Edit" at bounding box center [1062, 118] width 45 height 20
click at [576, 261] on div "Select..." at bounding box center [581, 251] width 164 height 20
paste input "**********"
type input "**********"
drag, startPoint x: 1037, startPoint y: 123, endPoint x: 959, endPoint y: 60, distance: 100.3
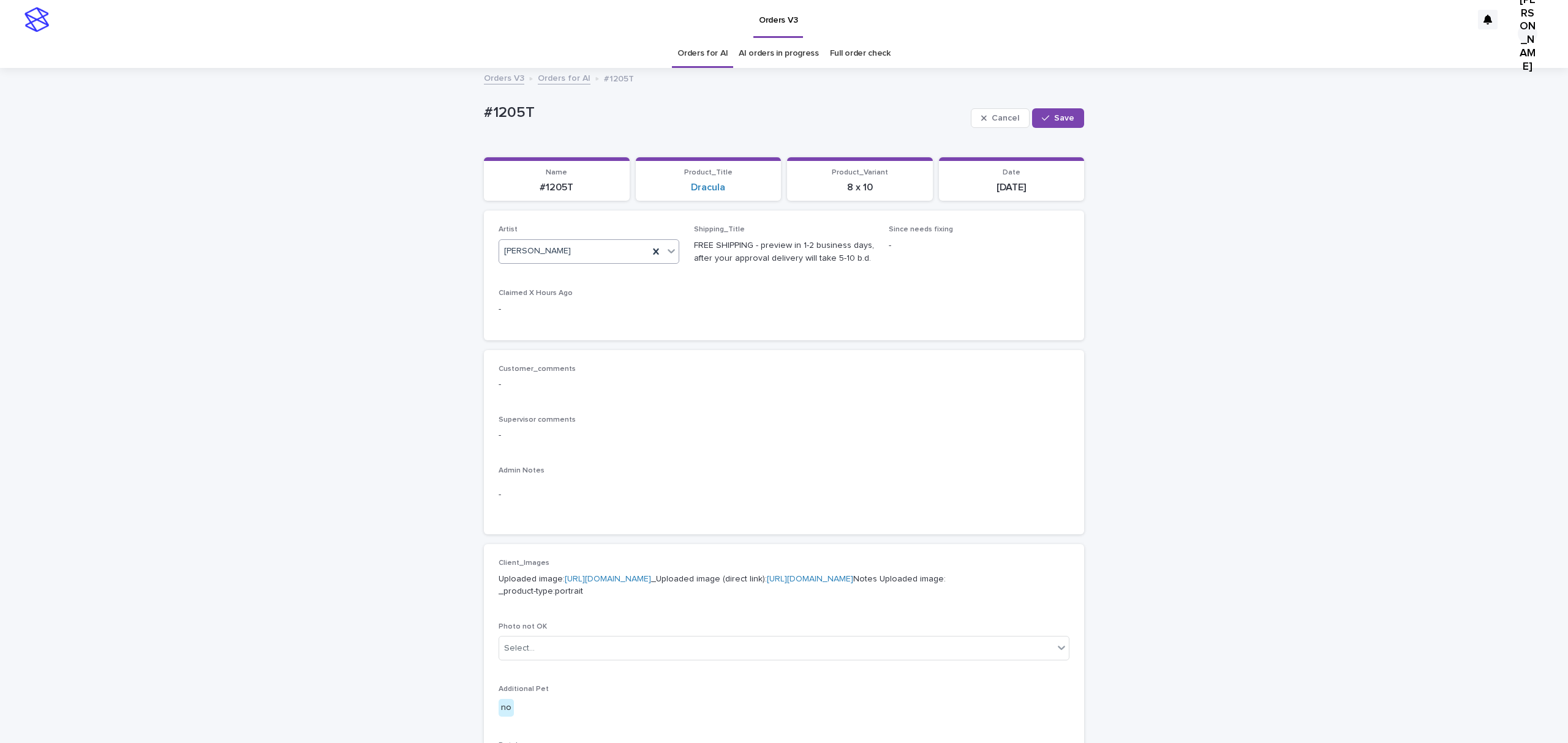
click at [1036, 118] on button "Save" at bounding box center [1058, 118] width 52 height 20
drag, startPoint x: 462, startPoint y: 128, endPoint x: 398, endPoint y: 137, distance: 64.6
click at [398, 137] on div "Loading... Saving… Loading... Saving… #1205T Edit #1205T Edit Sorry, there was …" at bounding box center [784, 627] width 1568 height 1115
copy p "#1205T"
click at [1063, 123] on span "Edit" at bounding box center [1068, 118] width 15 height 8
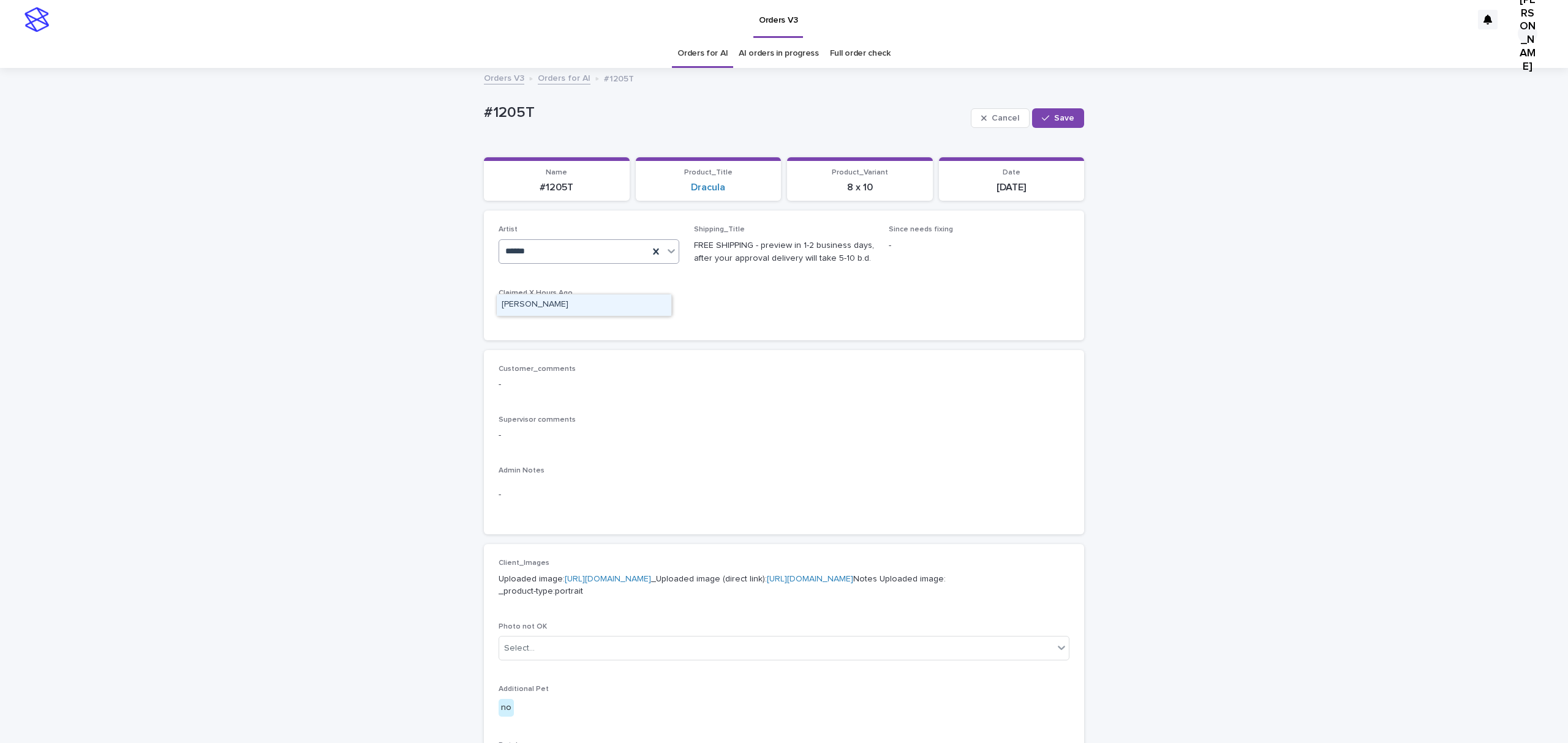
type input "*******"
click at [557, 304] on div "[PERSON_NAME]" at bounding box center [584, 305] width 174 height 22
click at [1054, 123] on span "Save" at bounding box center [1064, 118] width 20 height 8
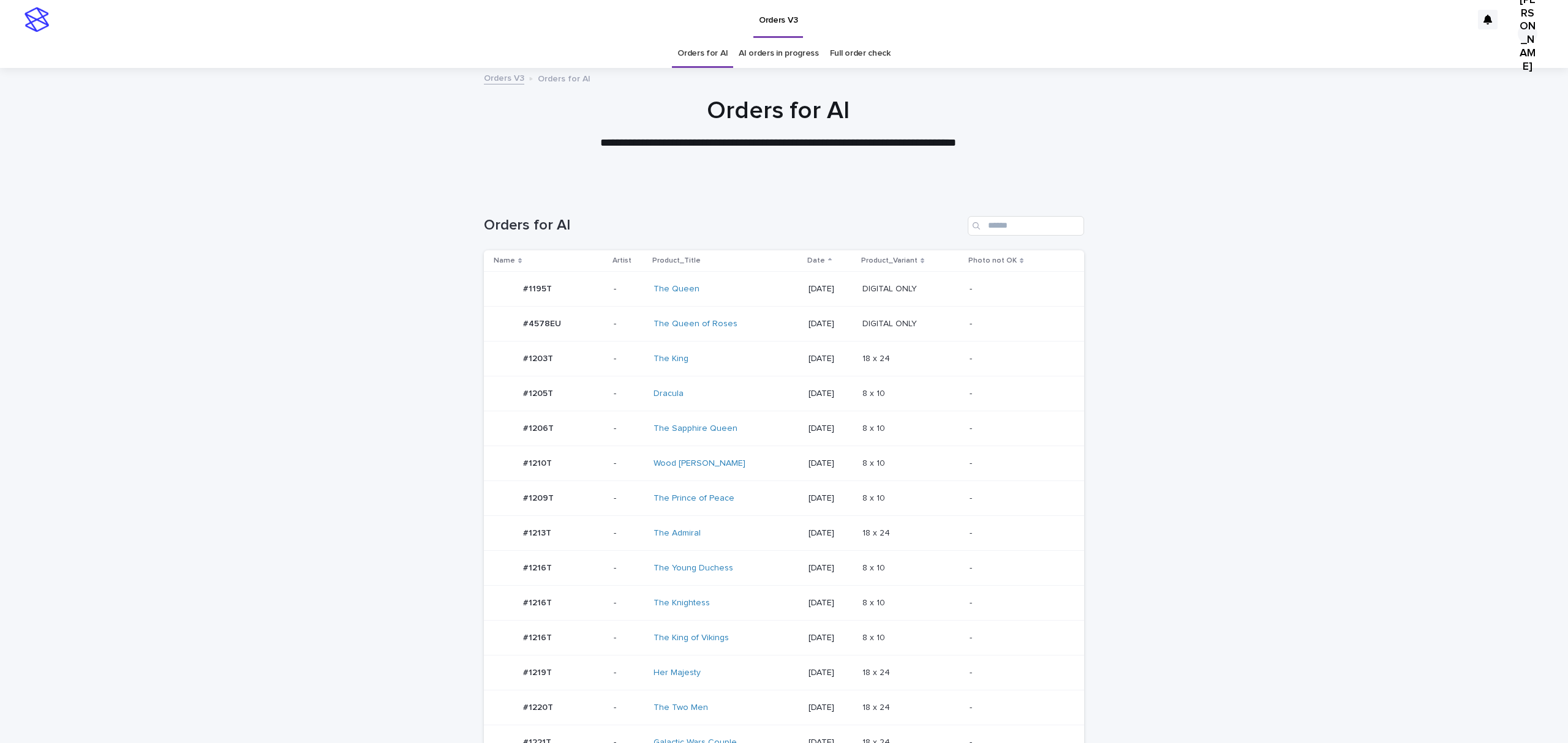
click at [535, 439] on div "#1206T #1206T" at bounding box center [538, 429] width 31 height 20
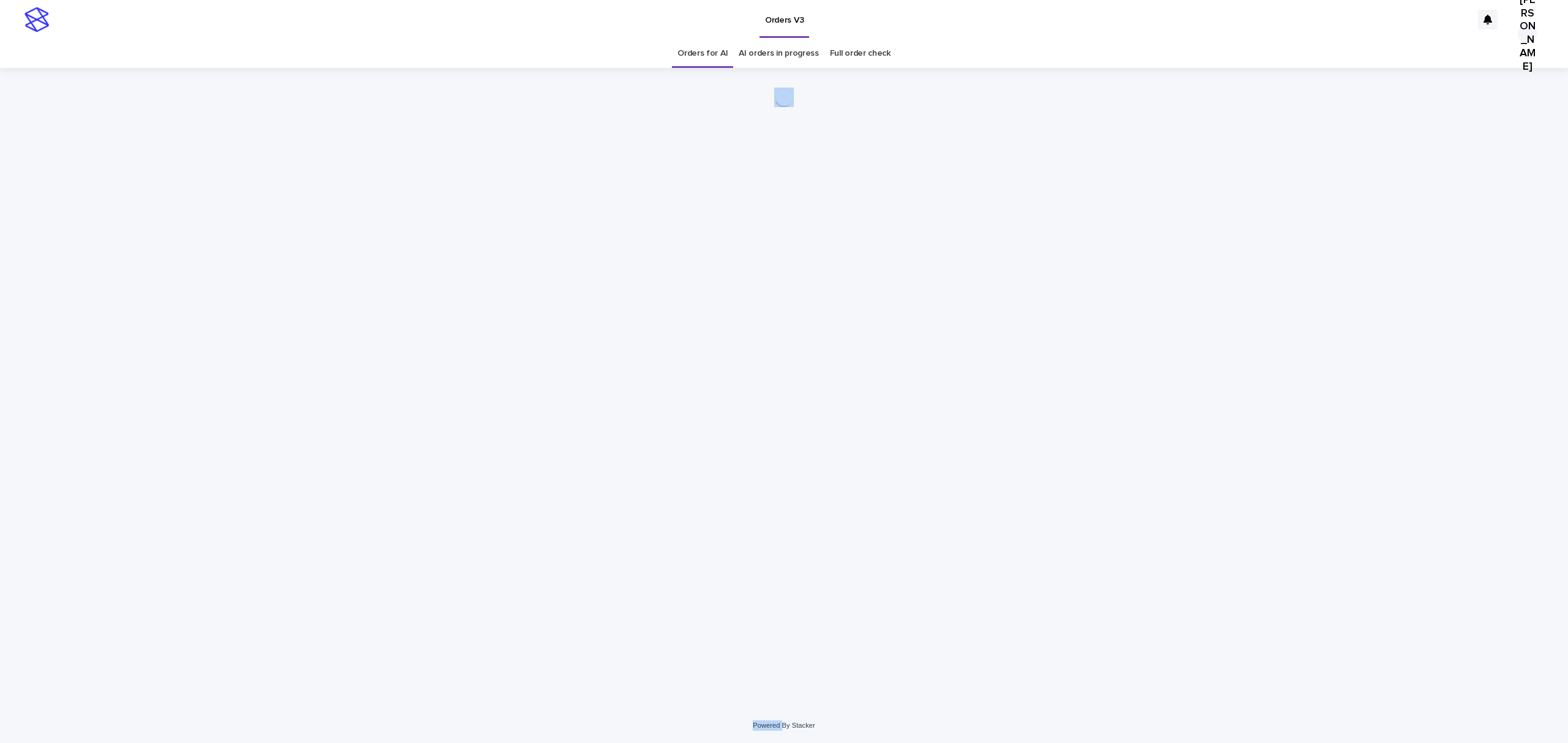
click at [535, 483] on div "Loading... Saving… Loading... Saving…" at bounding box center [784, 372] width 612 height 610
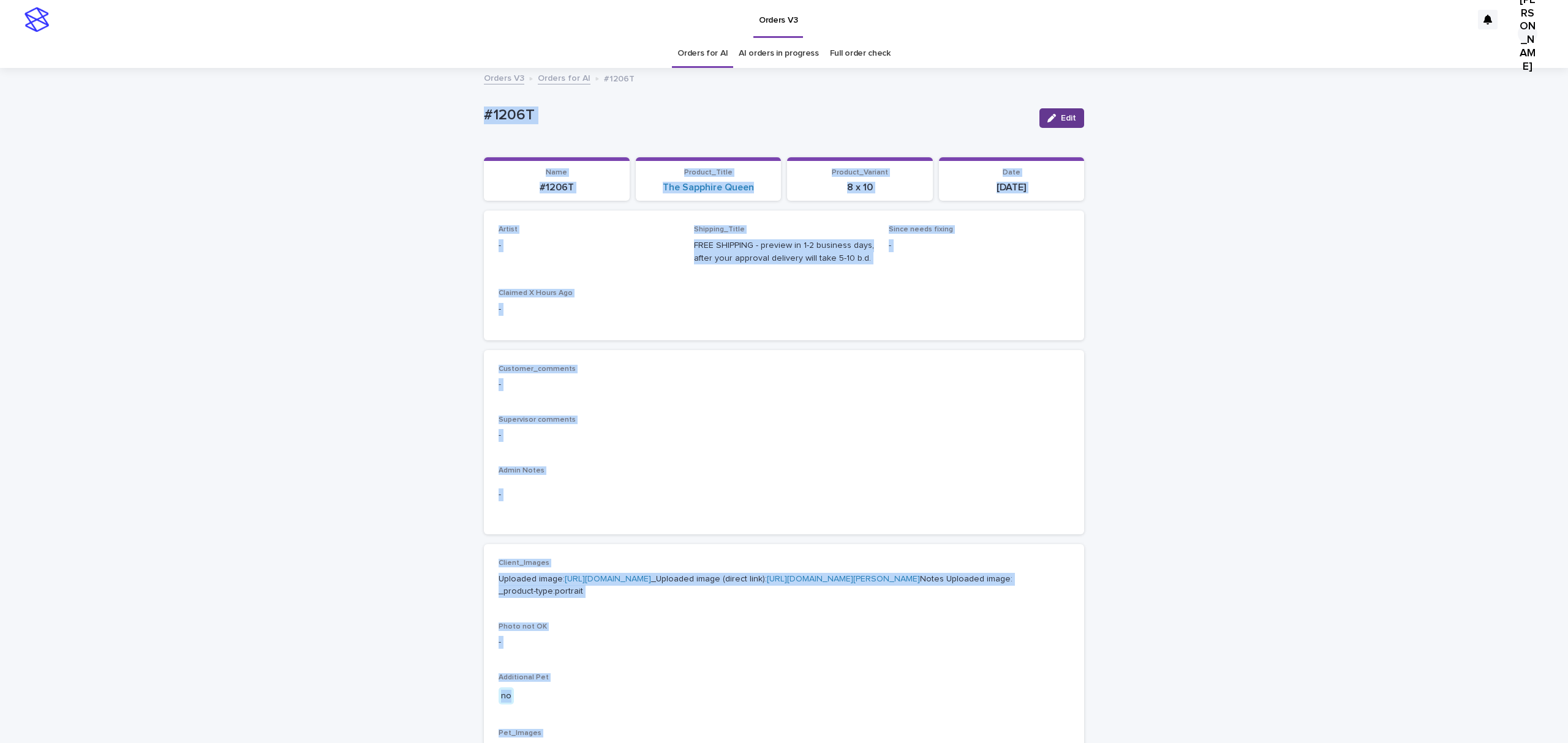
click at [1046, 118] on button "Edit" at bounding box center [1062, 118] width 45 height 20
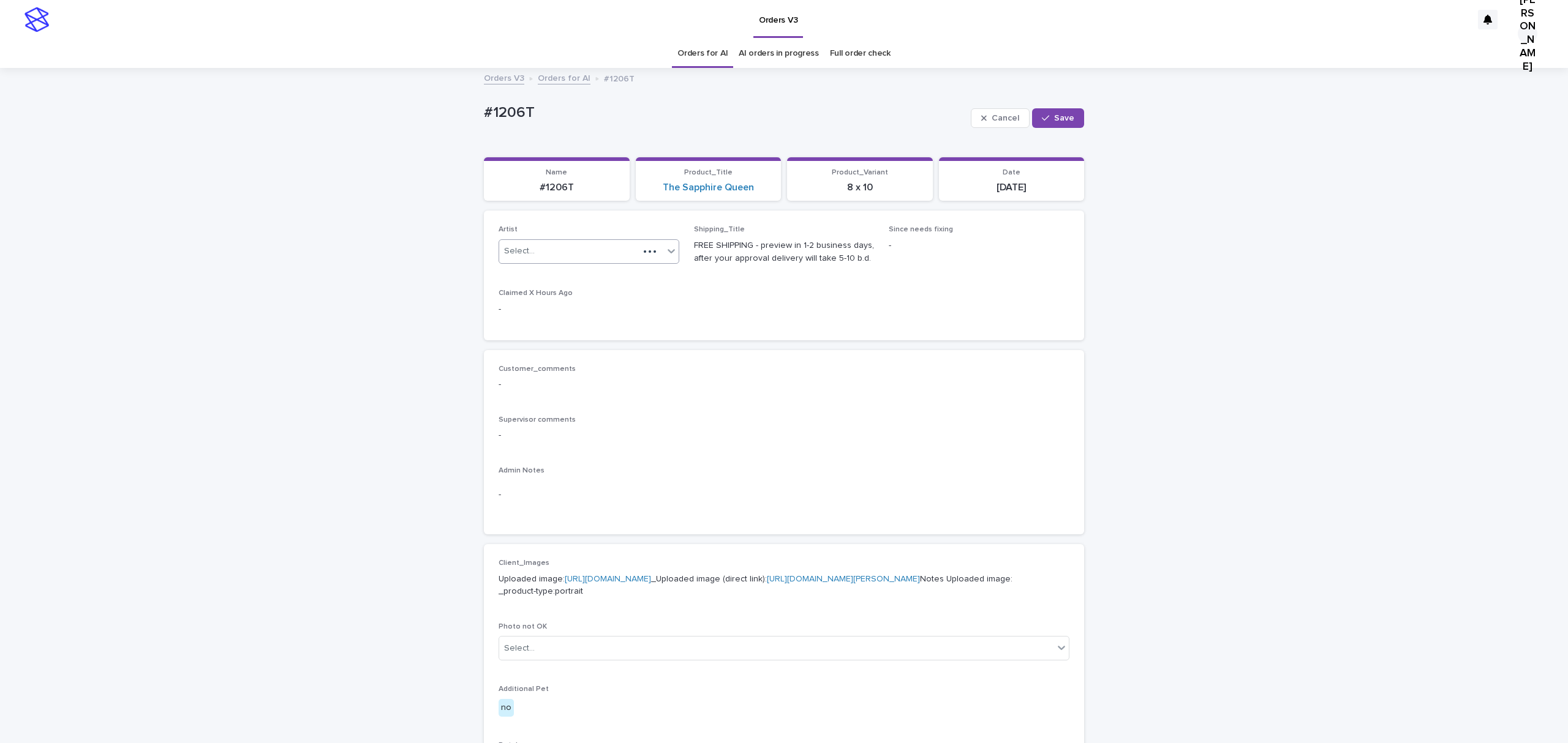
click at [574, 261] on div "Select..." at bounding box center [569, 251] width 139 height 20
paste input "**********"
type input "**********"
click at [1059, 118] on button "Save" at bounding box center [1058, 118] width 52 height 20
drag, startPoint x: 555, startPoint y: 118, endPoint x: 302, endPoint y: 121, distance: 253.0
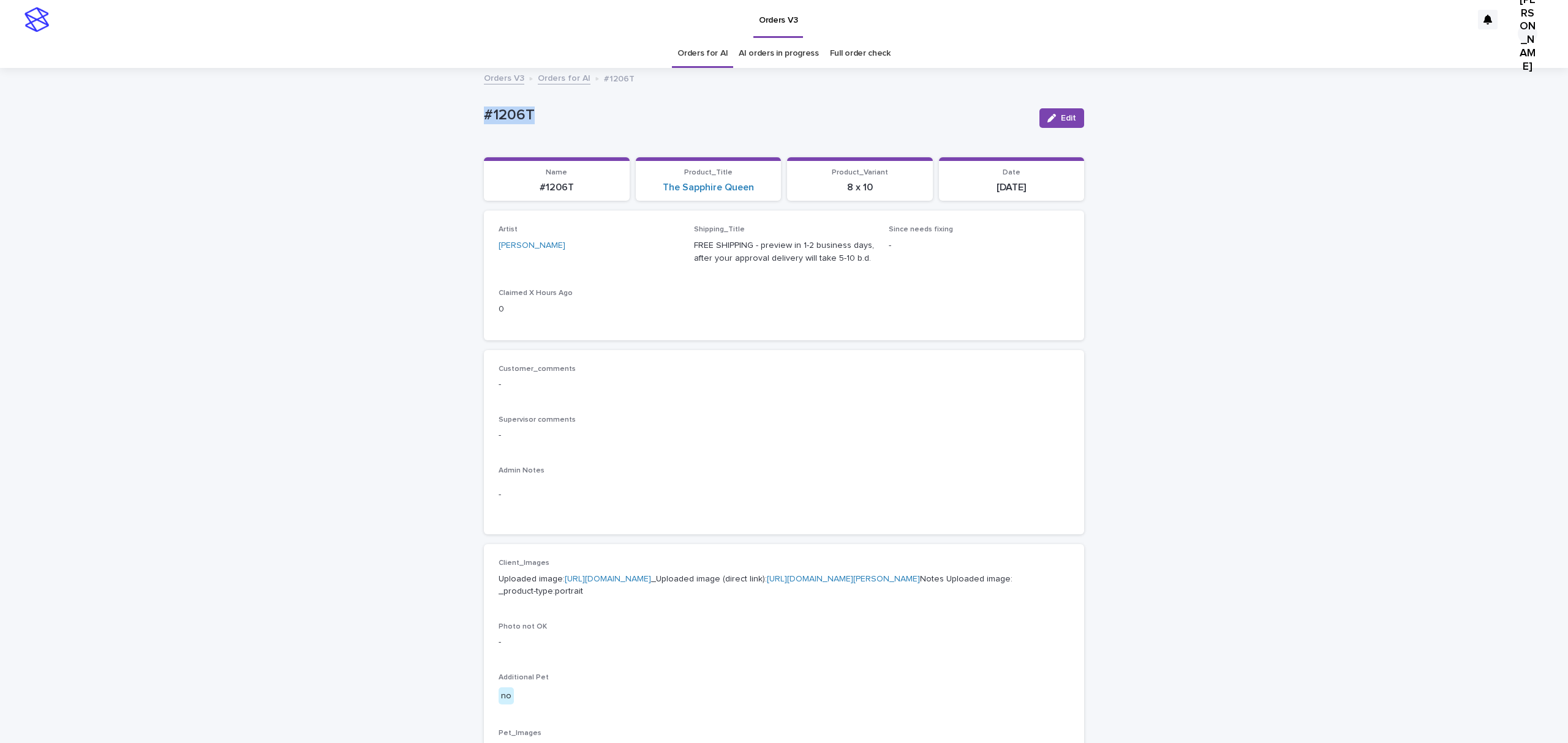
click at [302, 121] on div "Loading... Saving… Loading... Saving… #1206T Edit #1206T Edit Sorry, there was …" at bounding box center [784, 627] width 1568 height 1115
copy p "#1206T"
click at [1060, 123] on span "Edit" at bounding box center [1068, 118] width 15 height 8
click at [558, 261] on div "[PERSON_NAME]" at bounding box center [574, 251] width 149 height 20
type input "******"
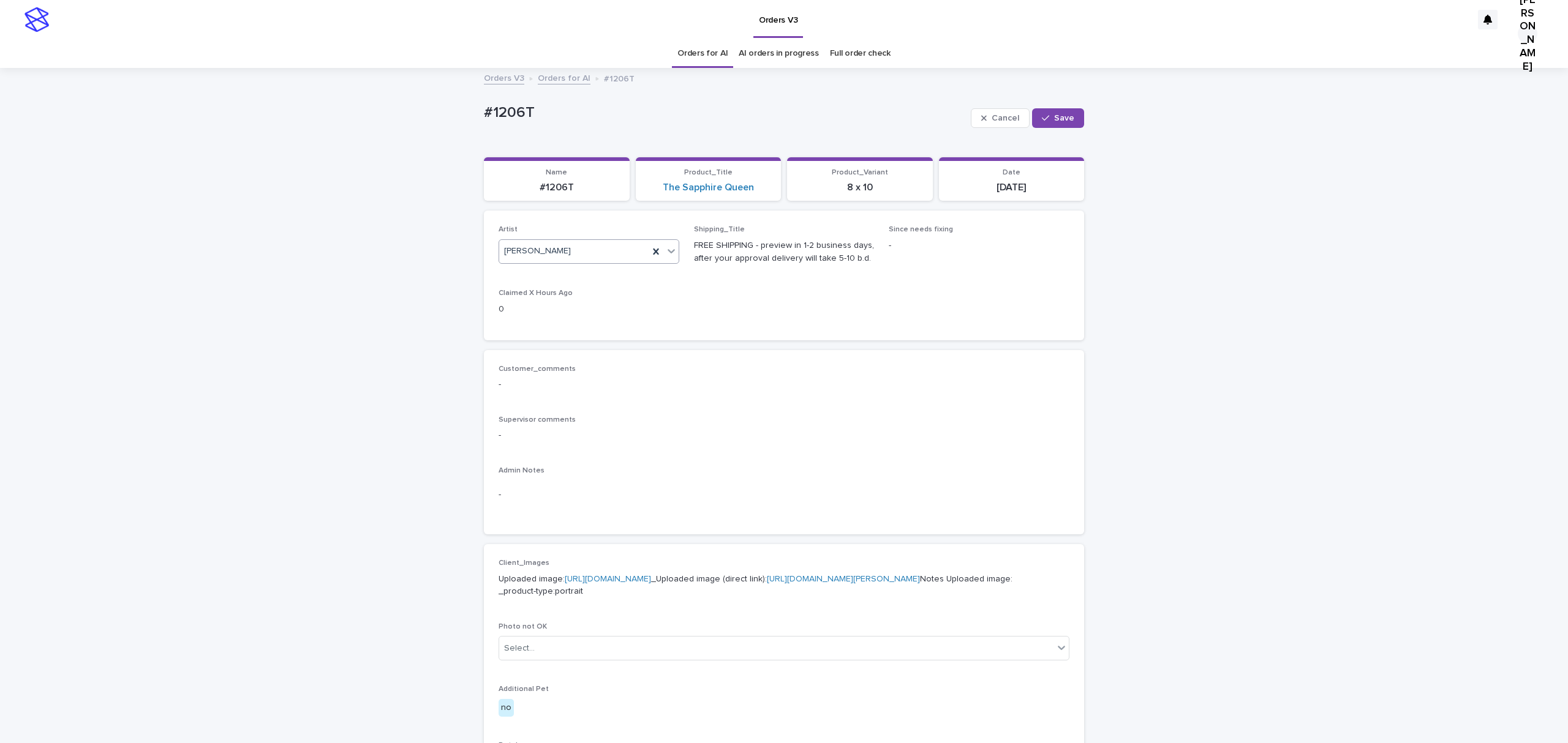
drag, startPoint x: 577, startPoint y: 278, endPoint x: 441, endPoint y: 278, distance: 136.0
click at [441, 278] on div "Loading... Saving… Loading... Saving… #1206T Cancel Save #1206T Cancel Save Sor…" at bounding box center [784, 644] width 1568 height 1150
click at [588, 261] on div "[PERSON_NAME]" at bounding box center [574, 251] width 149 height 20
type input "***"
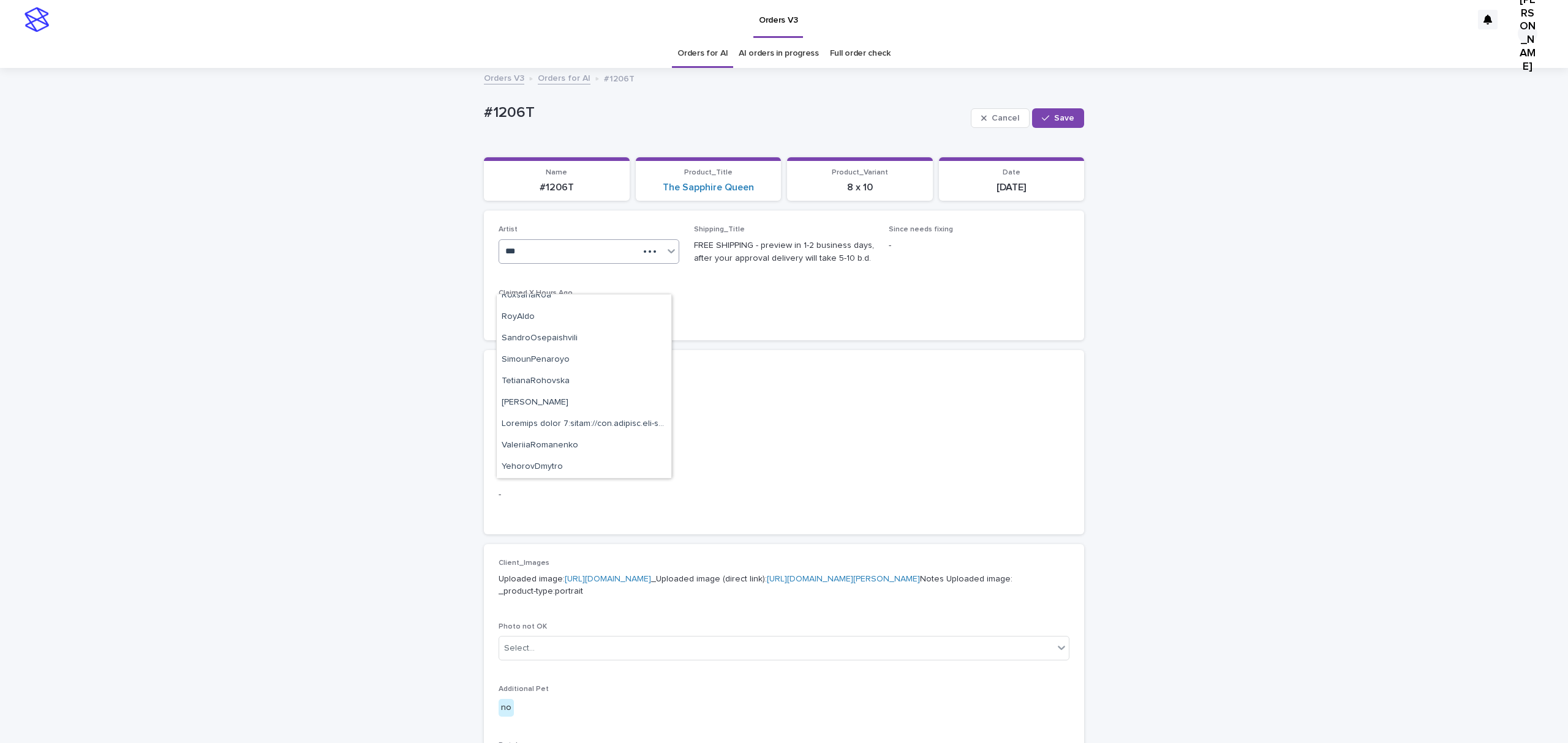
scroll to position [0, 0]
click at [563, 307] on div "RoxsanaRoa" at bounding box center [584, 305] width 174 height 22
click at [1054, 123] on span "Save" at bounding box center [1064, 118] width 20 height 8
